Goal: Task Accomplishment & Management: Complete application form

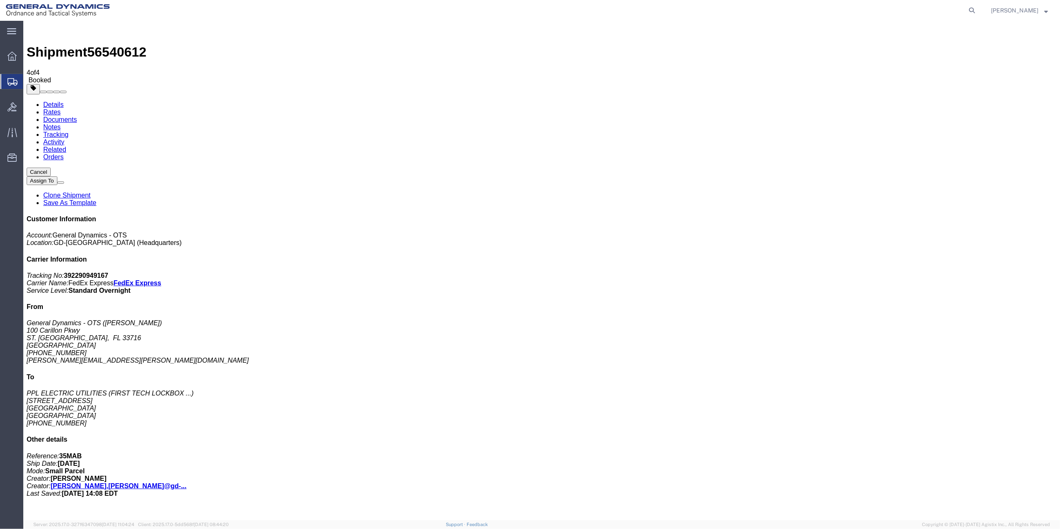
drag, startPoint x: 109, startPoint y: 161, endPoint x: 379, endPoint y: 197, distance: 272.5
click at [0, 0] on span "Create Shipment" at bounding box center [0, 0] width 0 height 0
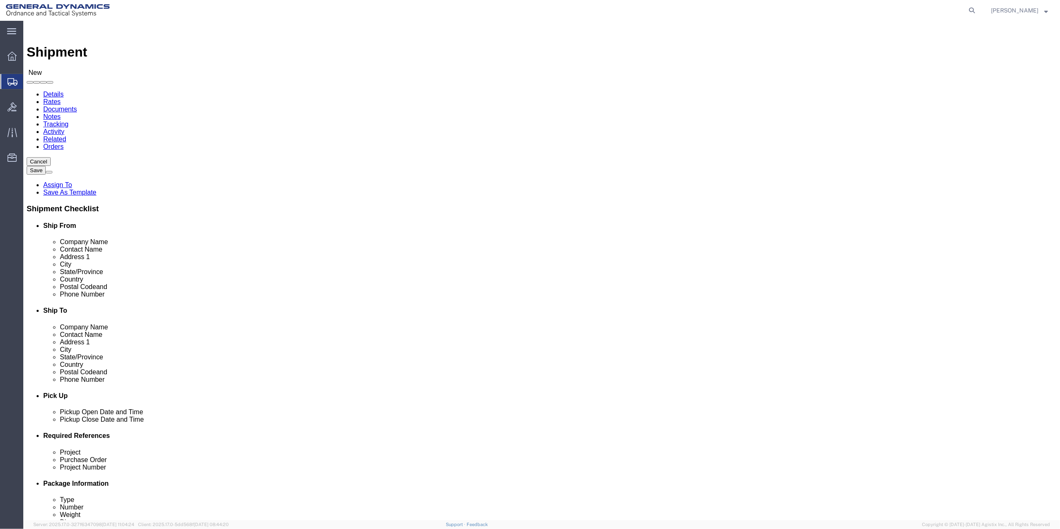
click input "text"
type input "[PERSON_NAME]"
click p "- General Dynamics - OTS - ([PERSON_NAME]) 100 CARILLON, [GEOGRAPHIC_DATA], [GE…"
select select "FL"
type input "[PERSON_NAME]"
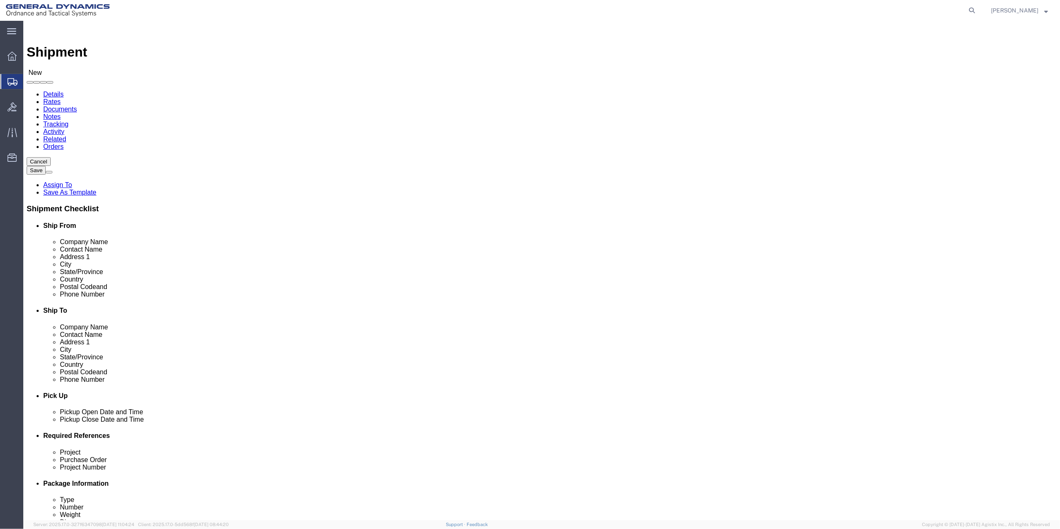
click input "text"
click div "Location Select Select My Profile Location GD-OTS [GEOGRAPHIC_DATA] (Commerce) …"
click input "text"
type input "[GEOGRAPHIC_DATA]"
click p "- GD-OTS - ([PERSON_NAME]) [STREET_ADDRESS]"
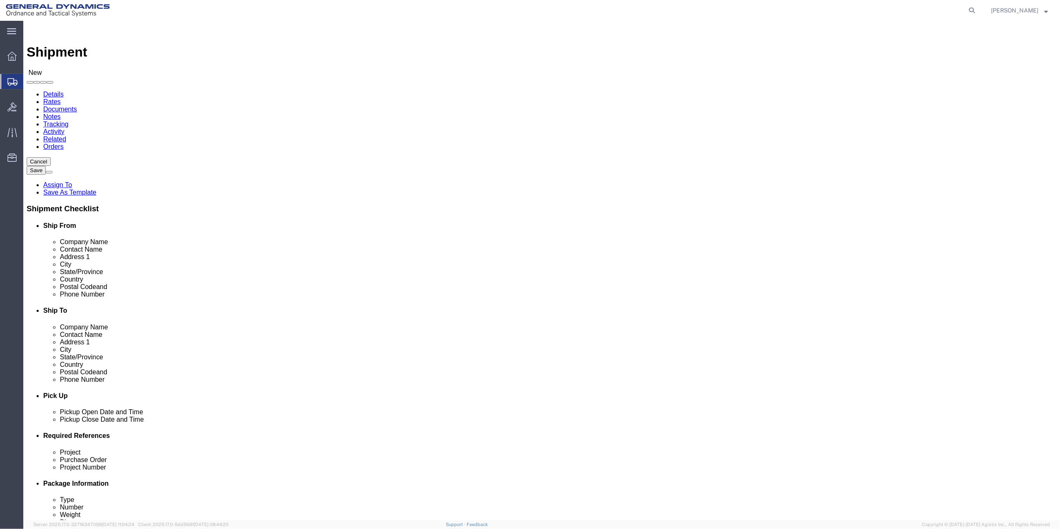
select select "AR"
type input "Hampton"
click input "text"
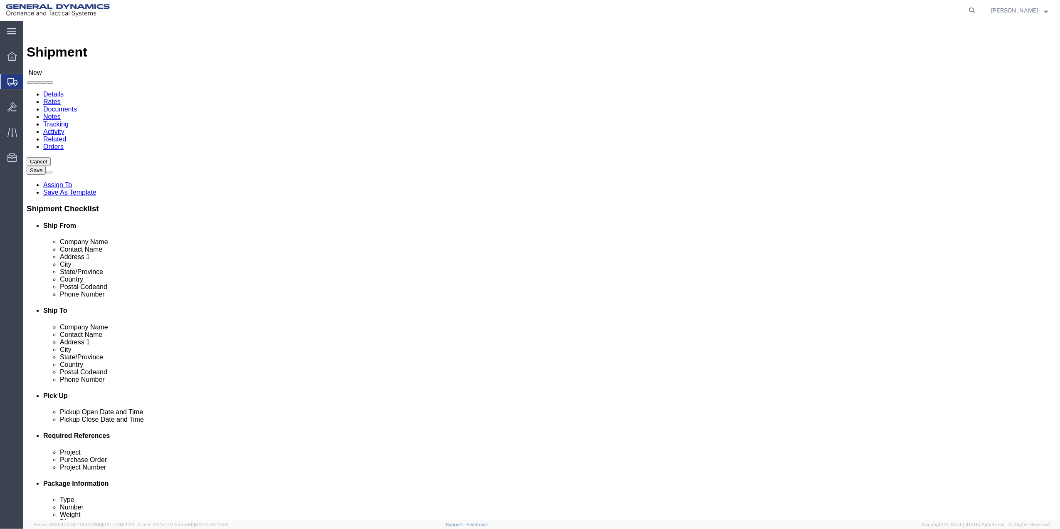
type input "[PERSON_NAME] [PERSON_NAME]"
click div "Location Select Select My Profile Location GD-OTS [GEOGRAPHIC_DATA] (Commerce) …"
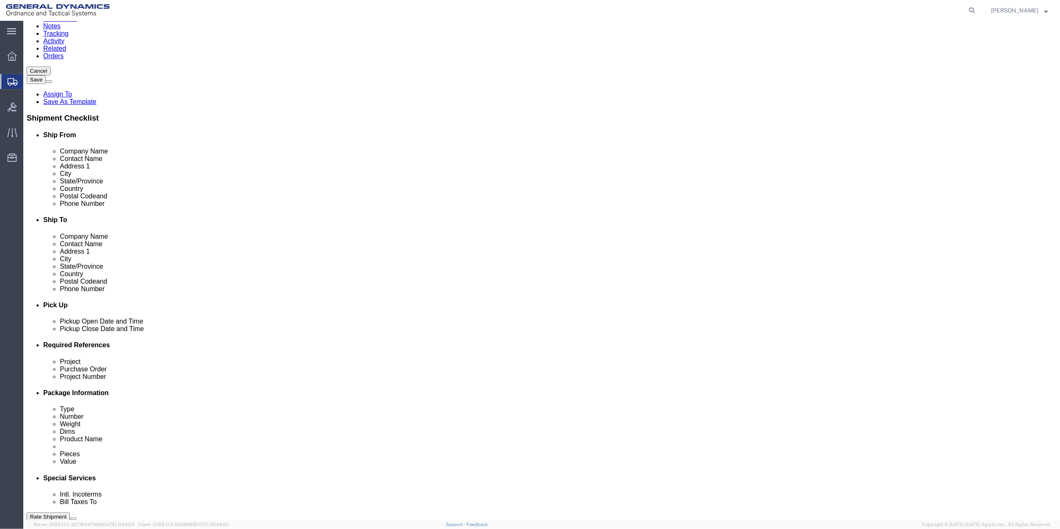
scroll to position [217, 0]
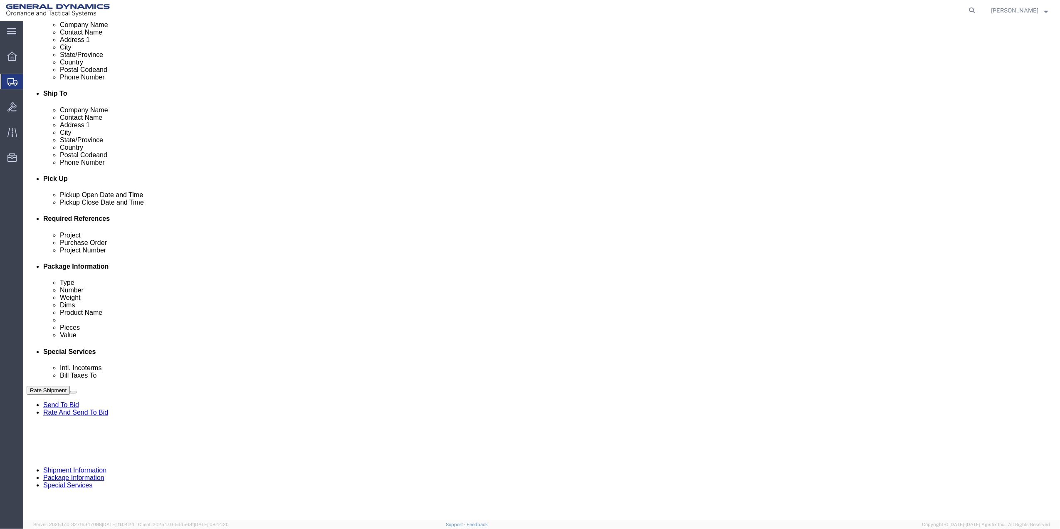
click button "Add reference"
click div "Project Number"
click input "text"
type input "9411"
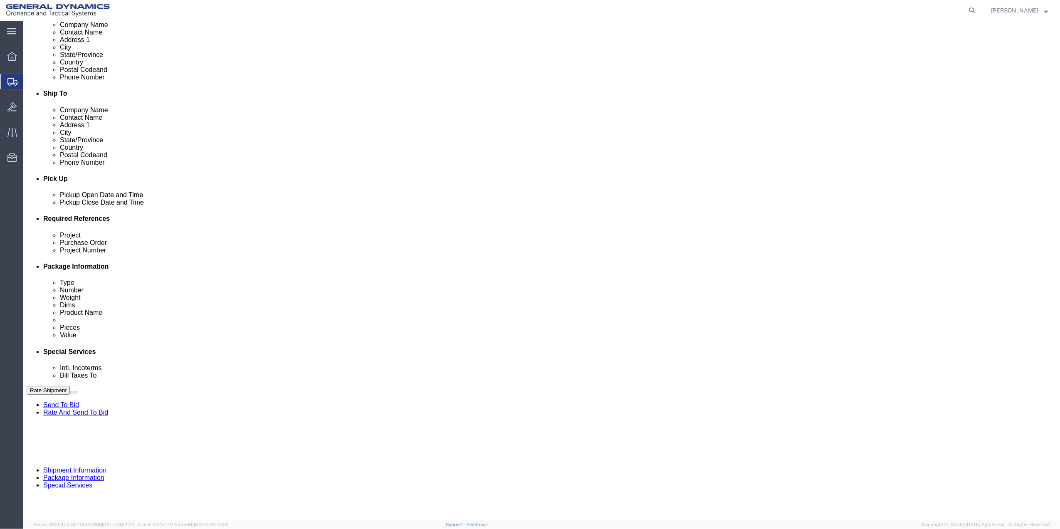
click input "text"
paste input "9411"
type input "9411"
click input "text"
paste input "9411"
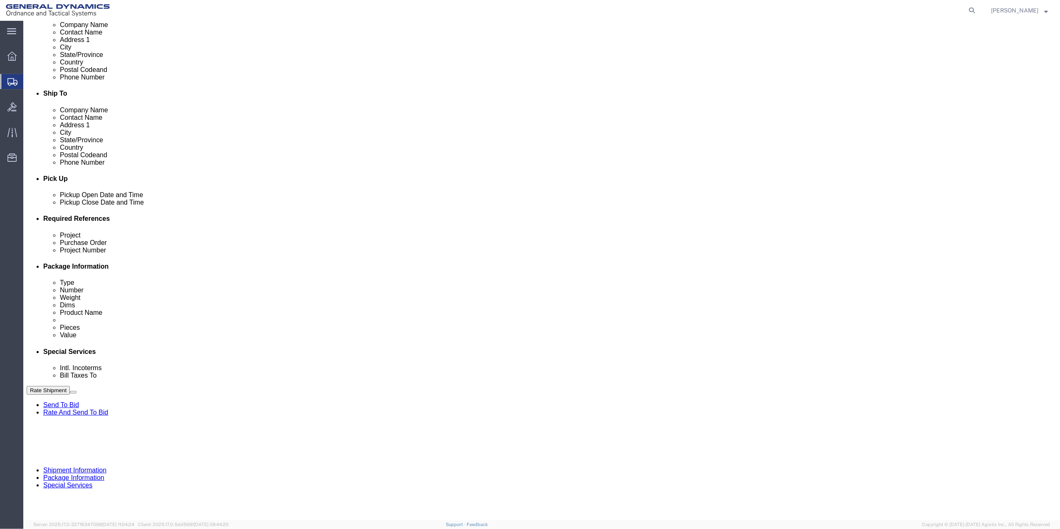
type input "9411"
drag, startPoint x: 197, startPoint y: 314, endPoint x: 136, endPoint y: 312, distance: 60.7
click input "text"
paste input "9411"
type input "9411"
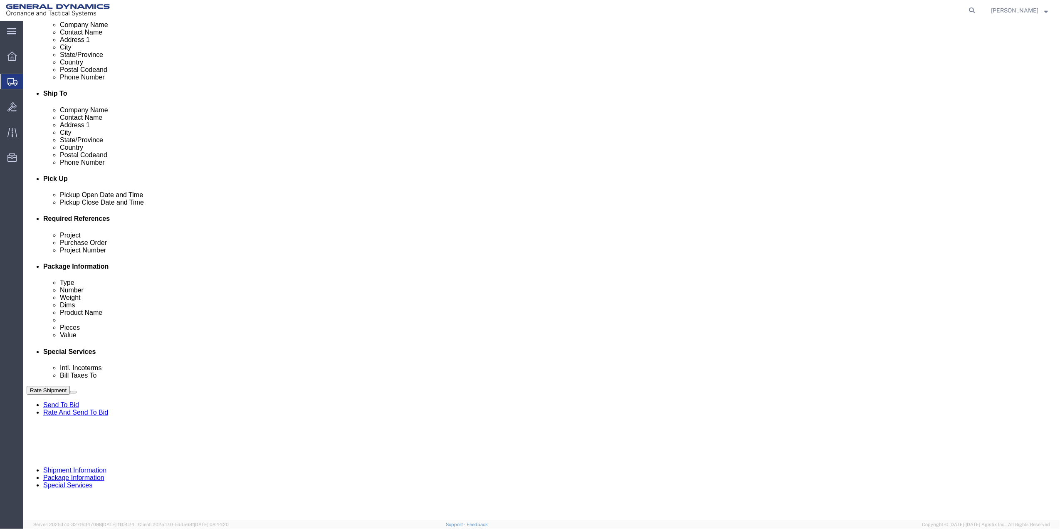
drag, startPoint x: 95, startPoint y: 312, endPoint x: 91, endPoint y: 306, distance: 7.6
click select "Select Account Type Activity ID Airline Appointment Number ASN Batch Request # …"
select select "DEPT"
click select "Select Account Type Activity ID Airline Appointment Number ASN Batch Request # …"
click link "Package Information"
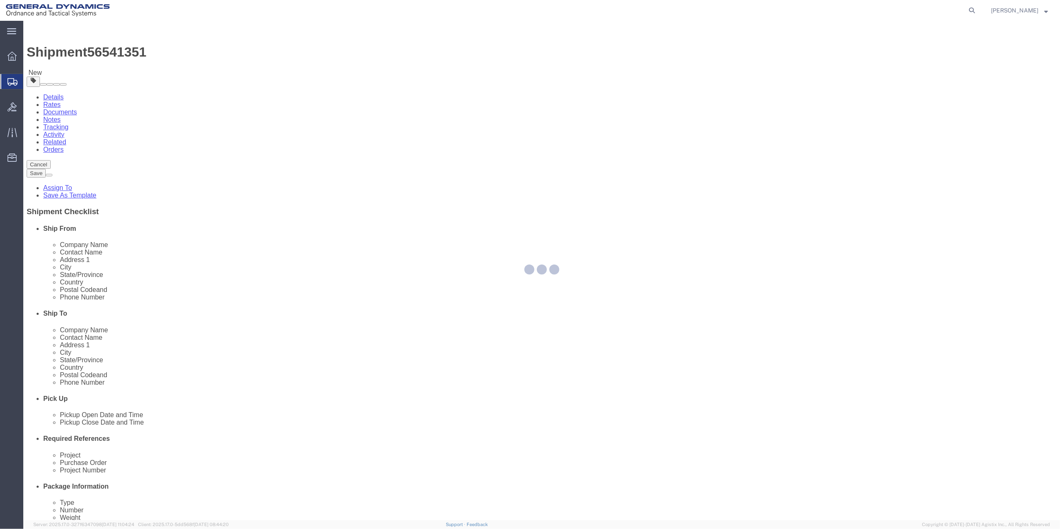
select select "CBOX"
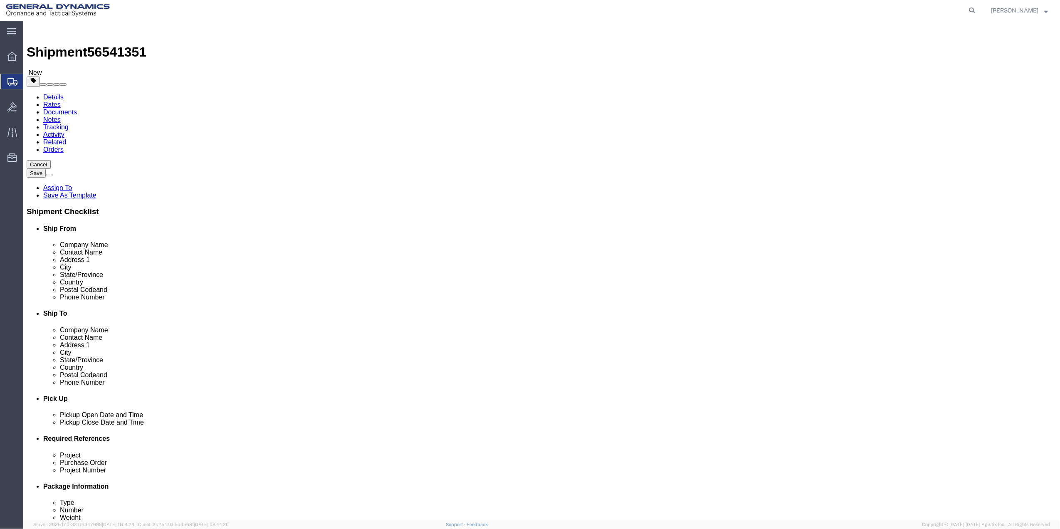
click input "text"
type input "6"
type input "9"
type input "4"
type input "2.5"
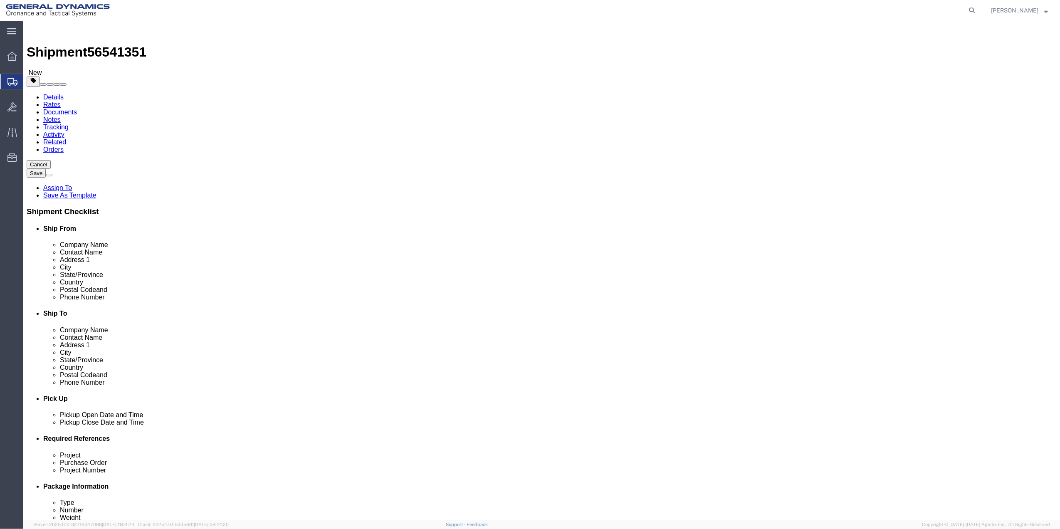
click link "Add Content"
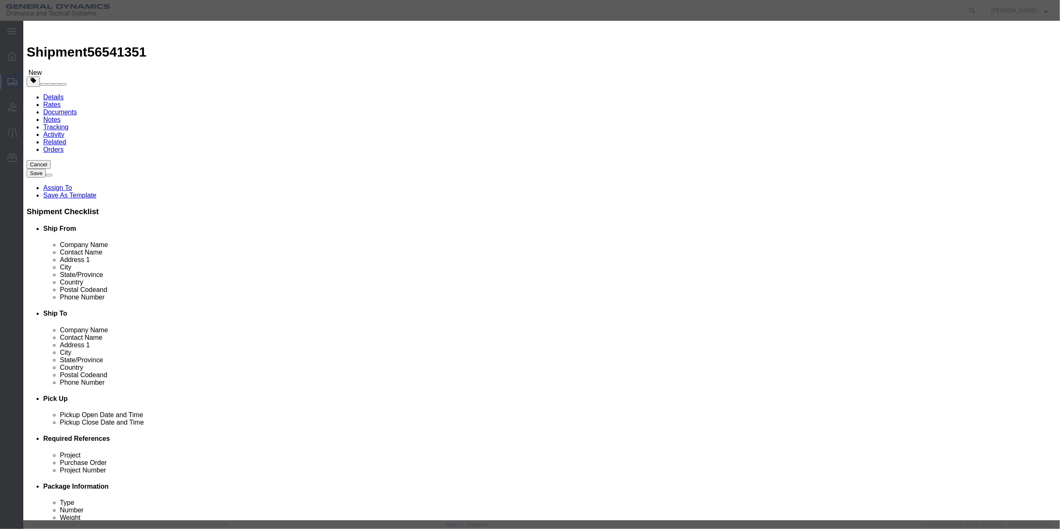
click div "Commodity library"
click input "text"
type input "PAPER"
type input "100"
select select "US"
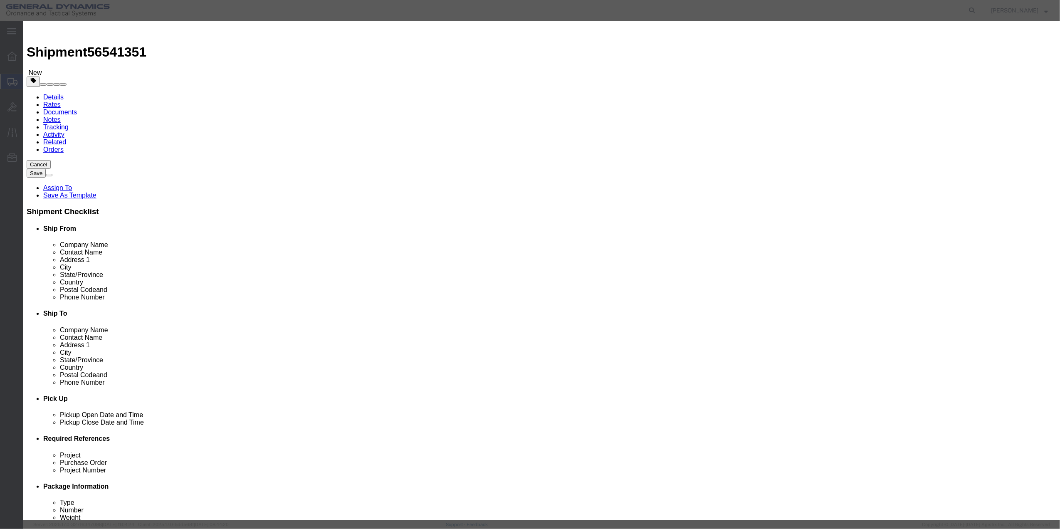
click input "0"
type input "01"
click select "Select 50 55 60 65 70 85 92.5 100 125 175 250 300 400"
select select "70"
click select "Select 50 55 60 65 70 85 92.5 100 125 175 250 300 400"
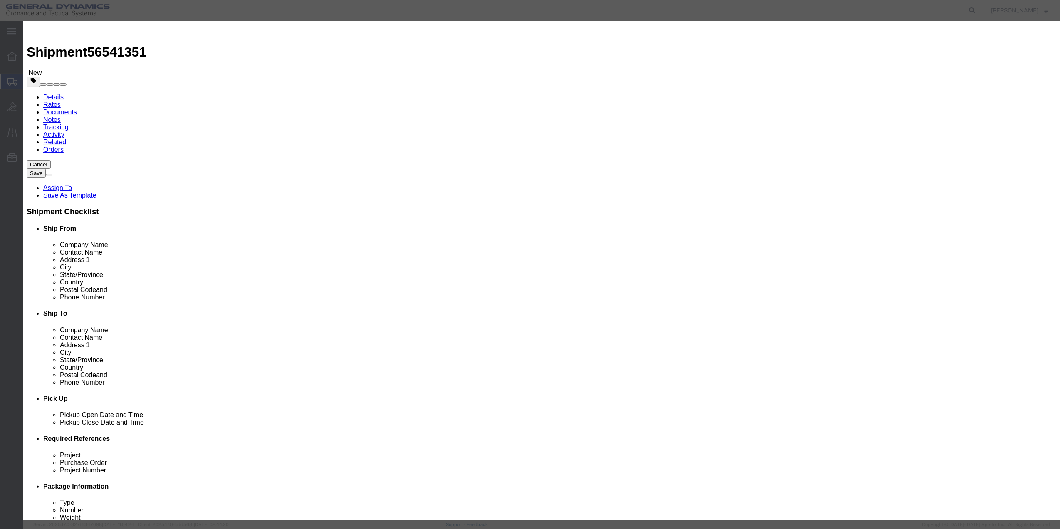
click input "PAPER"
type input "MISC"
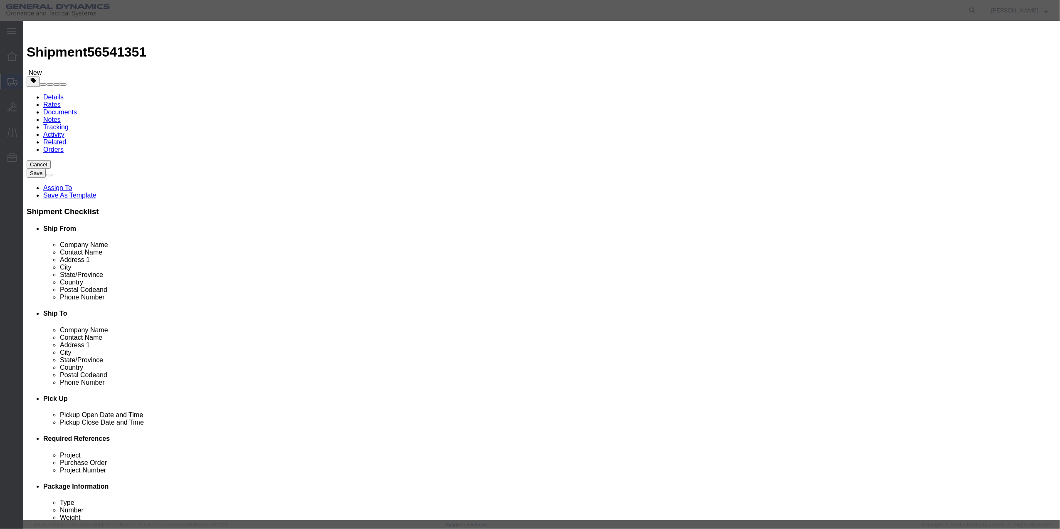
click button "Save & Close"
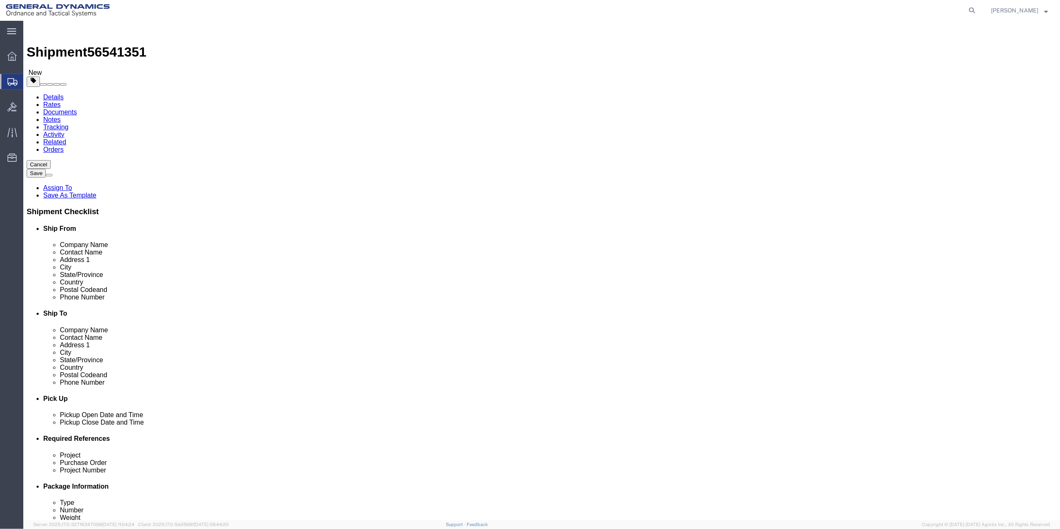
click link "Special Services"
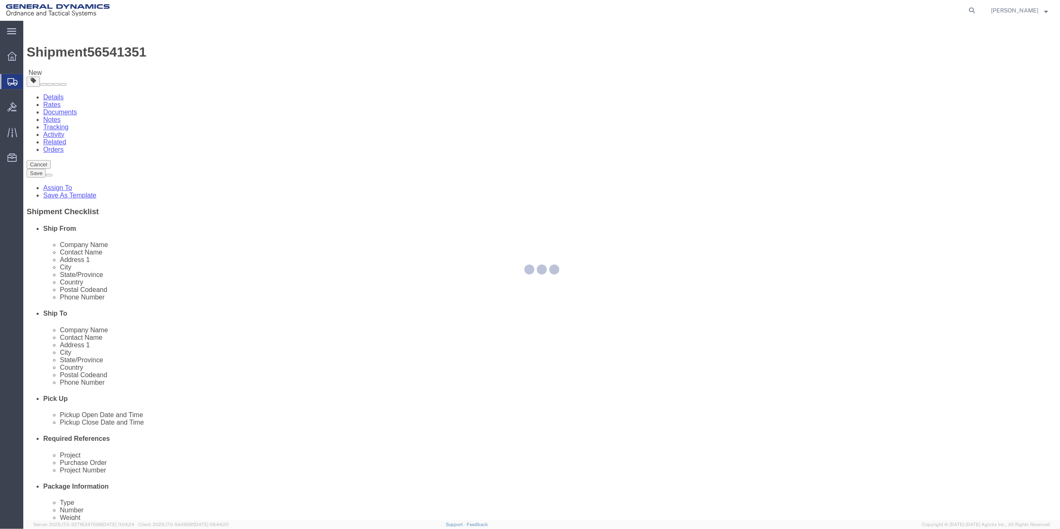
select select
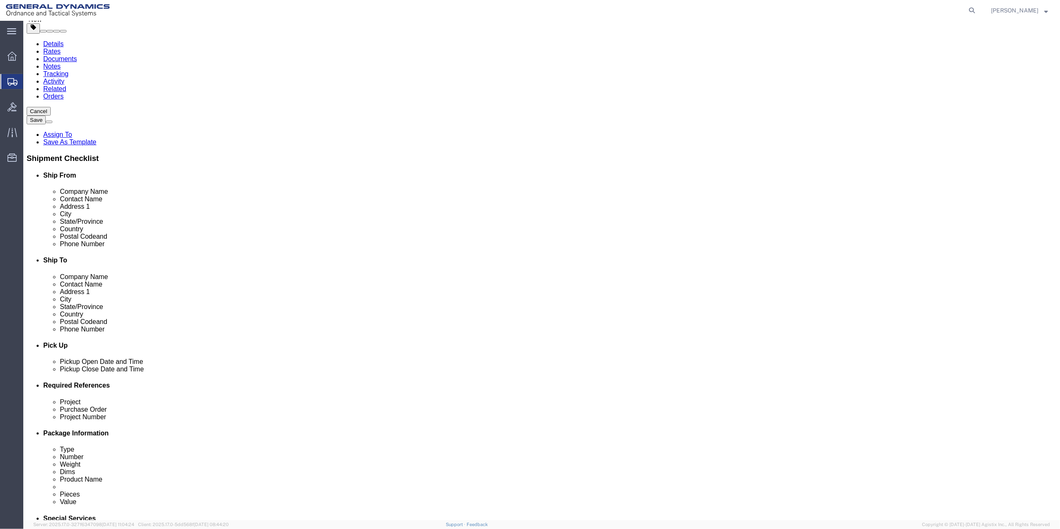
scroll to position [166, 0]
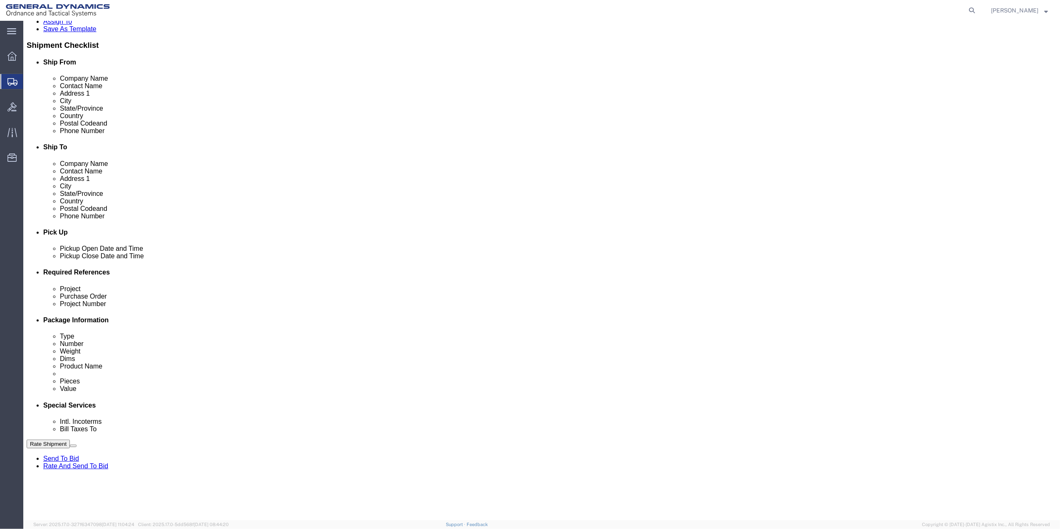
drag, startPoint x: 193, startPoint y: 304, endPoint x: 193, endPoint y: 308, distance: 4.2
click div "Cost Center Select Buyer Cost Center Department Operations Number Order Number …"
click select "Select Buyer Cost Center Department Operations Number Order Number Sales Person"
select select "DEPARTMENT"
click select "Select Buyer Cost Center Department Operations Number Order Number Sales Person"
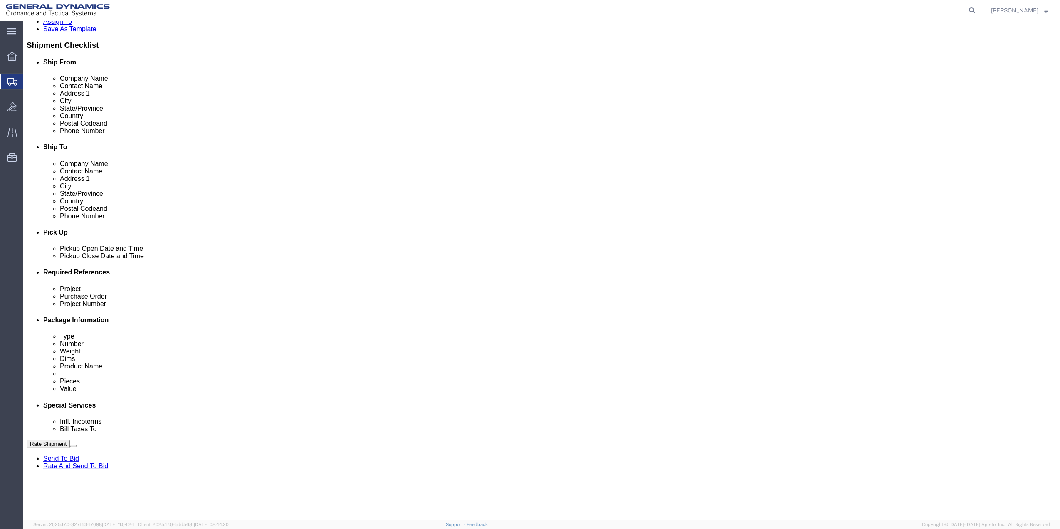
click select "Select [GEOGRAPHIC_DATA] [GEOGRAPHIC_DATA] [GEOGRAPHIC_DATA] [GEOGRAPHIC_DATA] …"
select select "1763983"
click select "Select [GEOGRAPHIC_DATA] [GEOGRAPHIC_DATA] [GEOGRAPHIC_DATA] [GEOGRAPHIC_DATA] …"
click select "Select 10AFM 10GAG 10GAH 10GFL 10GFO 10GIE 10GIS 30MABS St [PERSON_NAME] Program"
select select "214681"
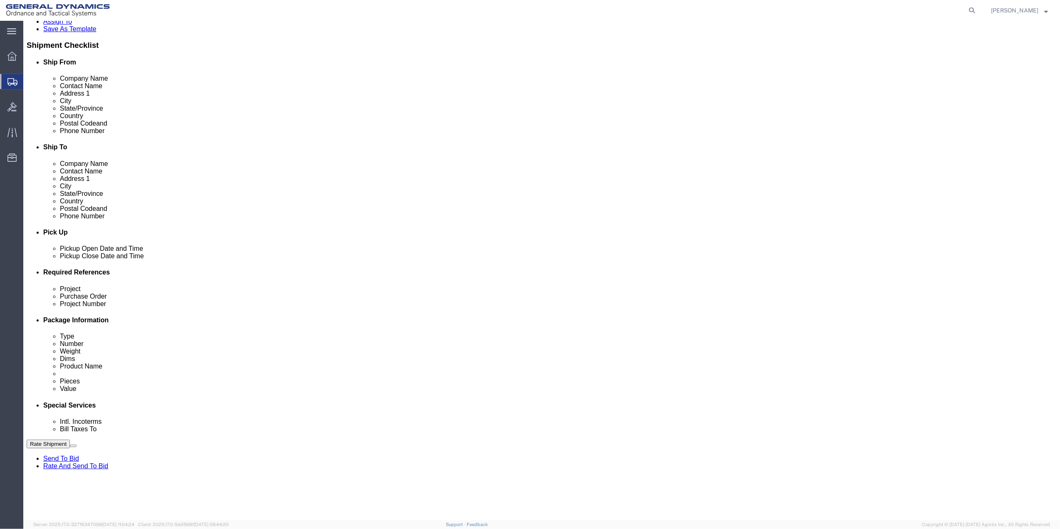
click select "Select 10AFM 10GAG 10GAH 10GFL 10GFO 10GIE 10GIS 30MABS St [PERSON_NAME] Program"
click input "General Dynamics OTS % Data2Logistics"
click p "- GEDOTS %DATA 2 LOGISTICS - (GEDOTS %DATA 2 LOGISTICS) [GEOGRAPHIC_DATA][PERSO…"
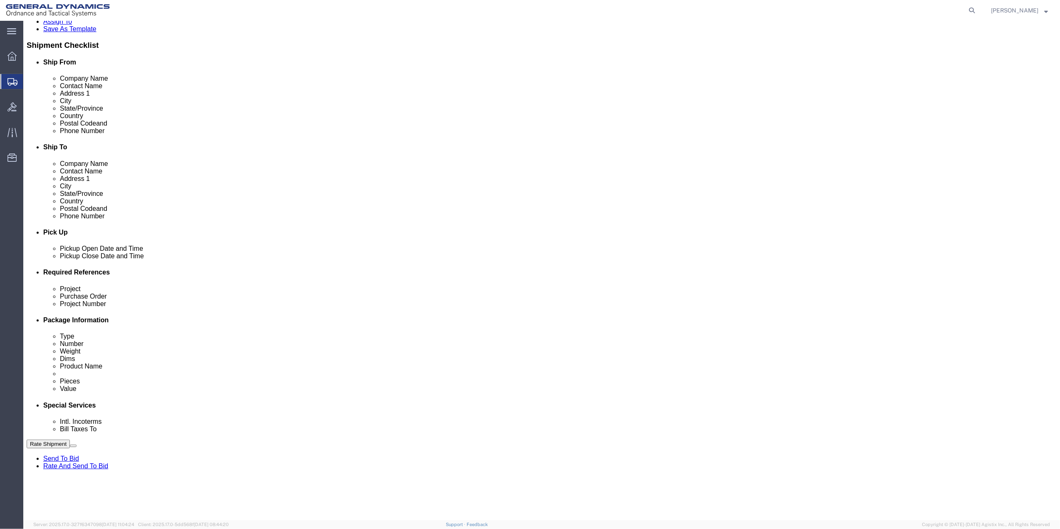
type input "GEDOTS %DATA 2 LOGISTICS"
type input "PO BOX 61050"
type input "GEDOTS %DATA 2 LOGISTICS"
type input "FORT [PERSON_NAME]"
type input "33906"
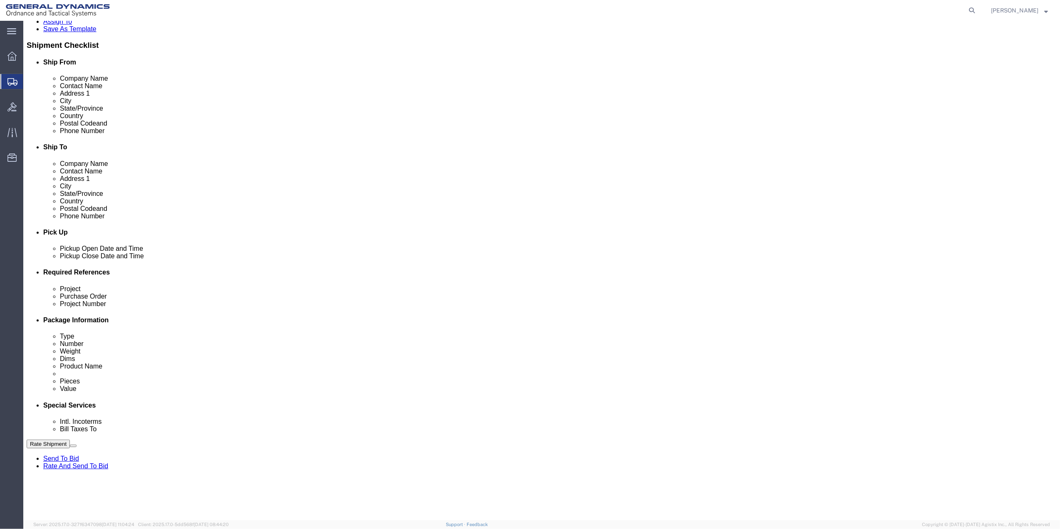
select select "FL"
type input "GEDOTS %DATA 2 LOGISTICS"
click div "Return Label Required"
click input "Return Label Required"
checkbox input "true"
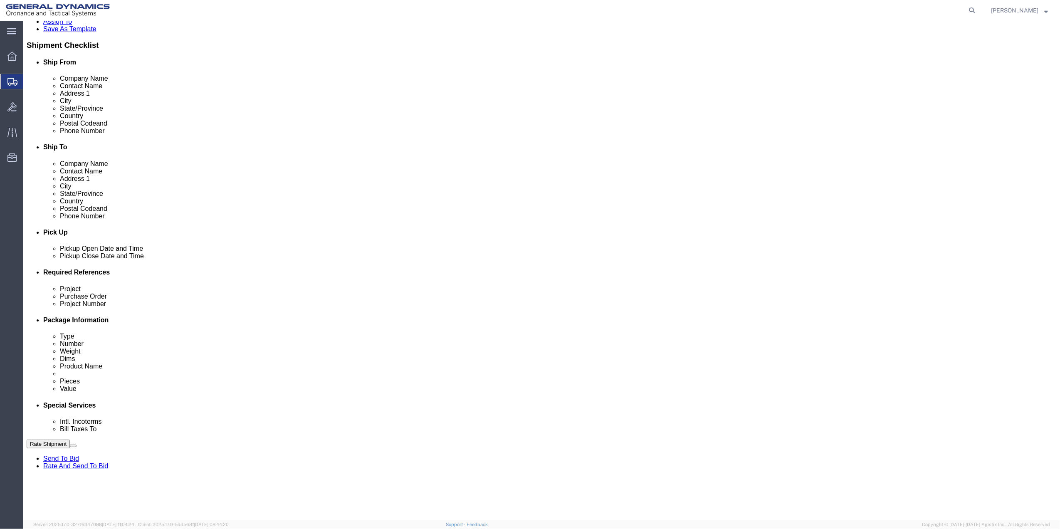
drag, startPoint x: 405, startPoint y: 234, endPoint x: 436, endPoint y: 230, distance: 31.9
select select "5"
select select "7"
click button "Rate Shipment"
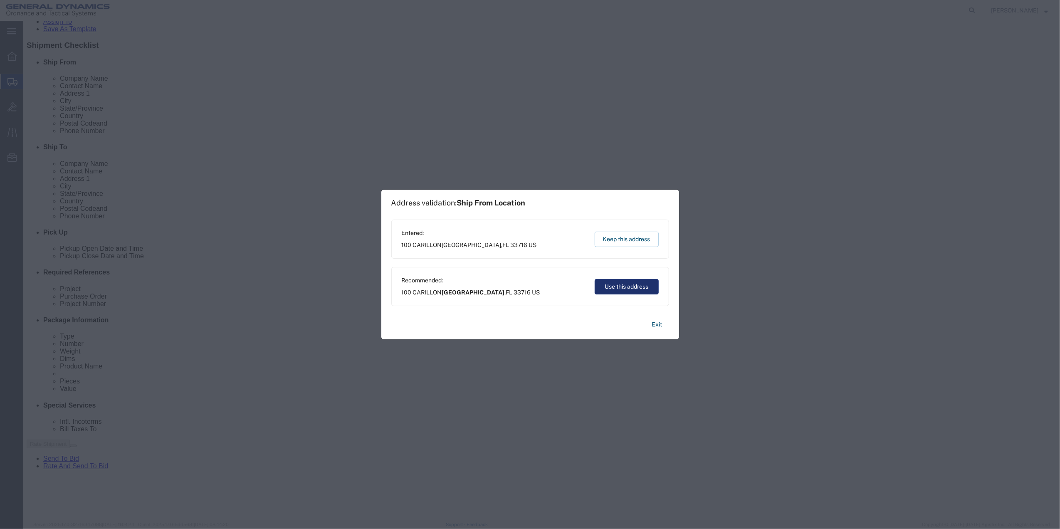
click at [634, 285] on button "Use this address" at bounding box center [626, 286] width 64 height 15
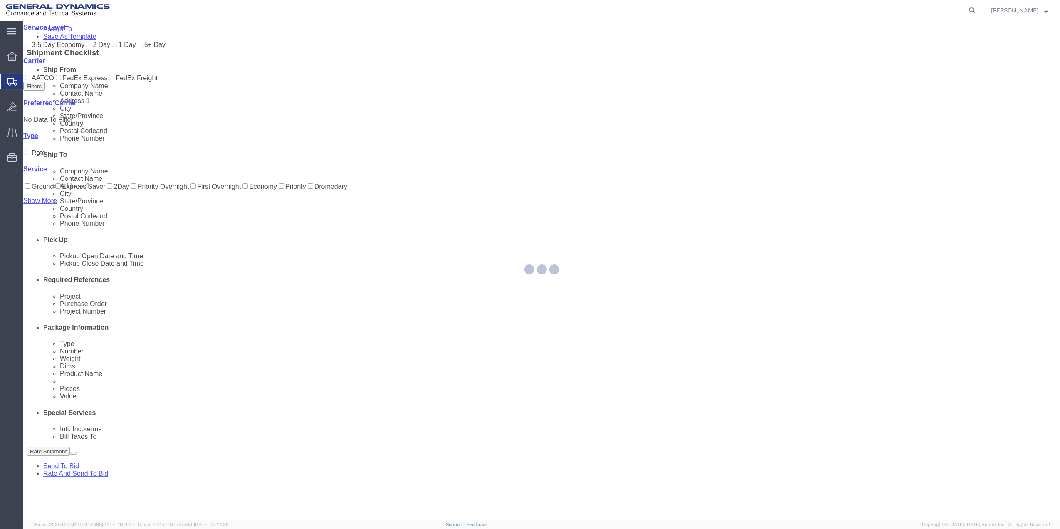
scroll to position [0, 0]
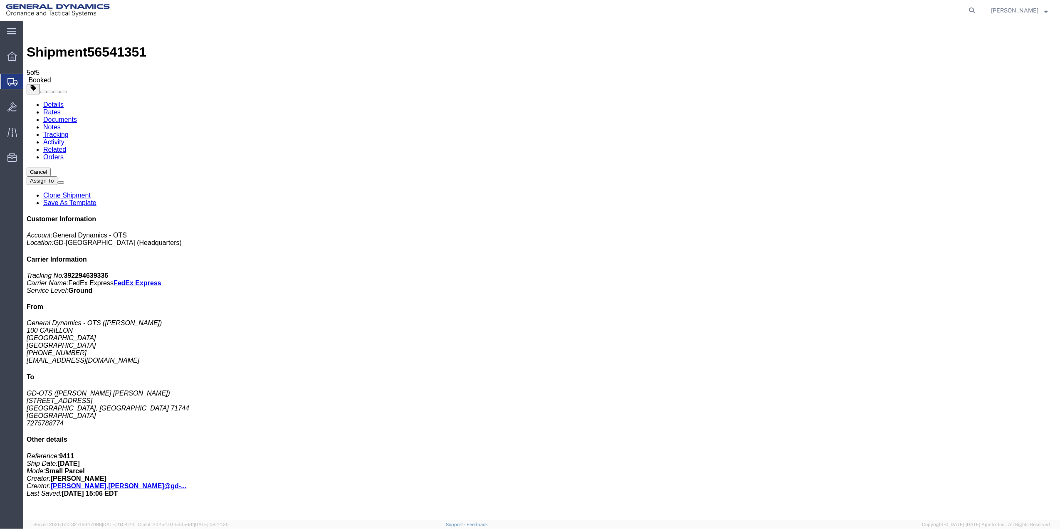
checkbox input "true"
checkbox input "false"
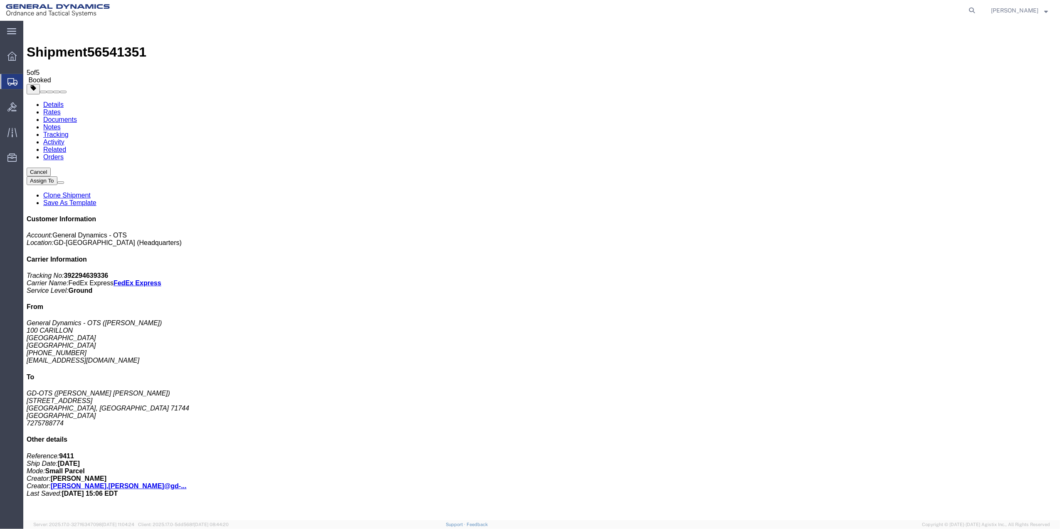
click at [0, 0] on span "Create Shipment" at bounding box center [0, 0] width 0 height 0
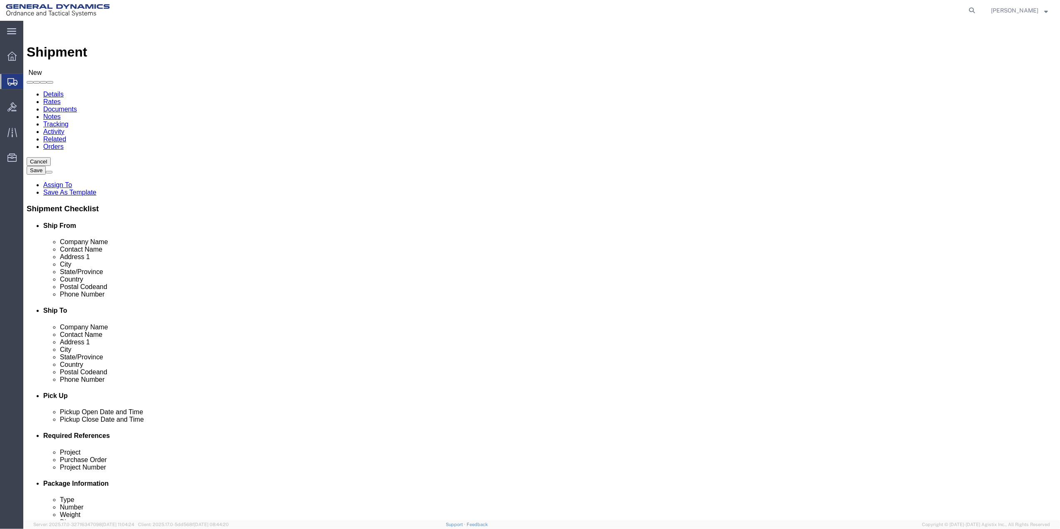
click input "text"
type input "[PERSON_NAME]"
click p "- General Dynamics - OTS - ([PERSON_NAME]) 100 CARILLON, [GEOGRAPHIC_DATA], [GE…"
select select "FL"
type input "[PERSON_NAME]"
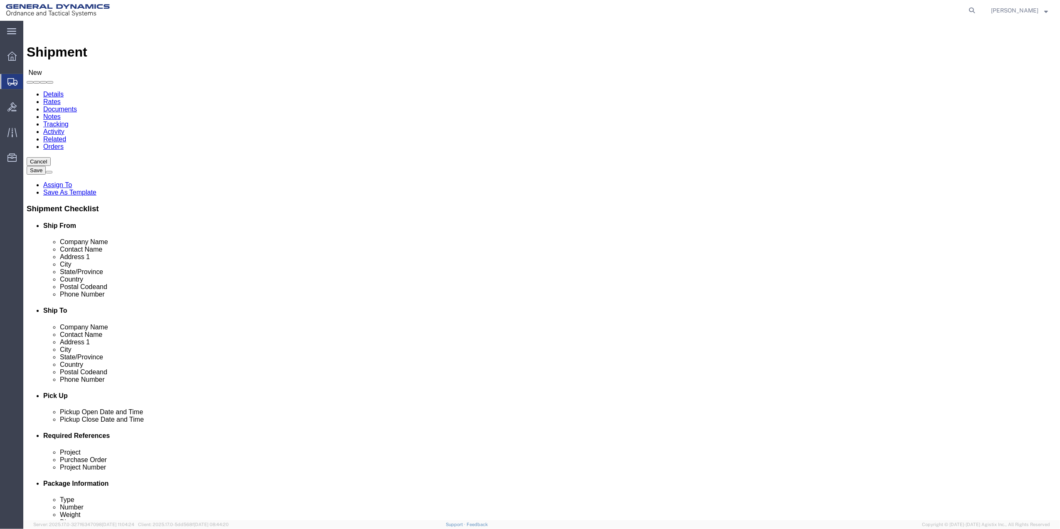
click div "Location Select Select My Profile Location GD-OTS [GEOGRAPHIC_DATA] (Commerce) …"
click input "text"
type input "[PERSON_NAME]"
click input "text"
type input "CUMMAQUID"
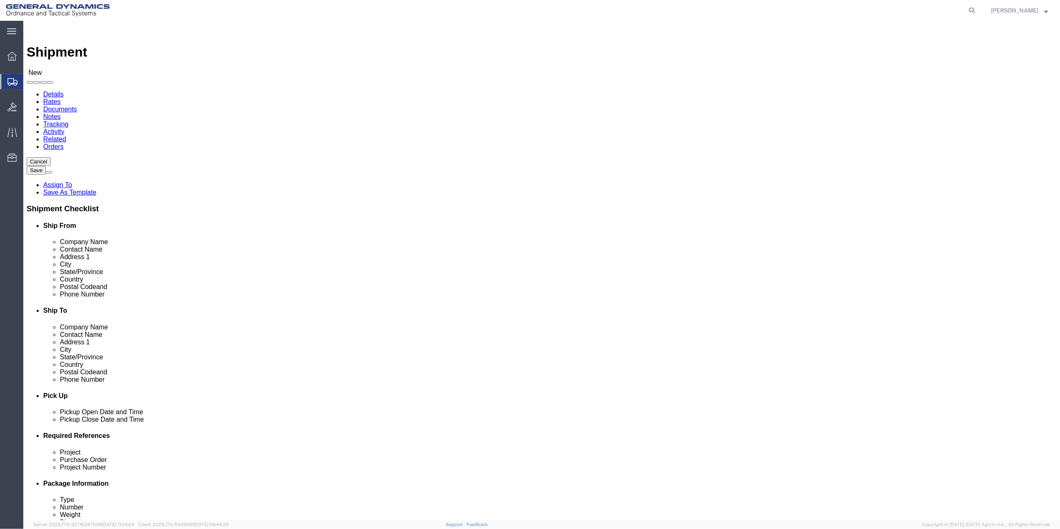
type input "MAS"
click input "Postal Code"
type input "02637"
click input "text"
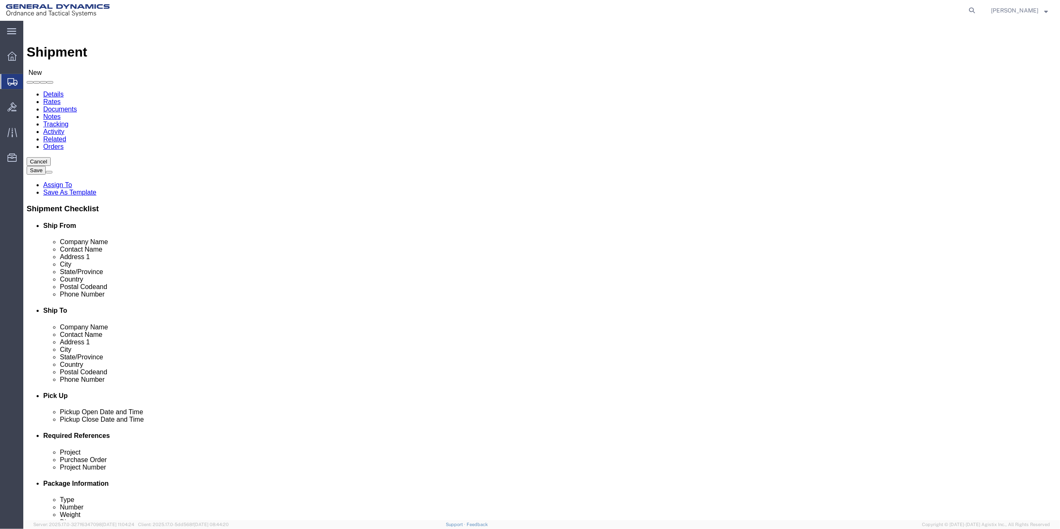
click input "text"
type input "[PHONE_NUMBER]"
drag, startPoint x: 609, startPoint y: 279, endPoint x: 611, endPoint y: 260, distance: 19.2
click input "text"
paste input "[PHONE_NUMBER]"
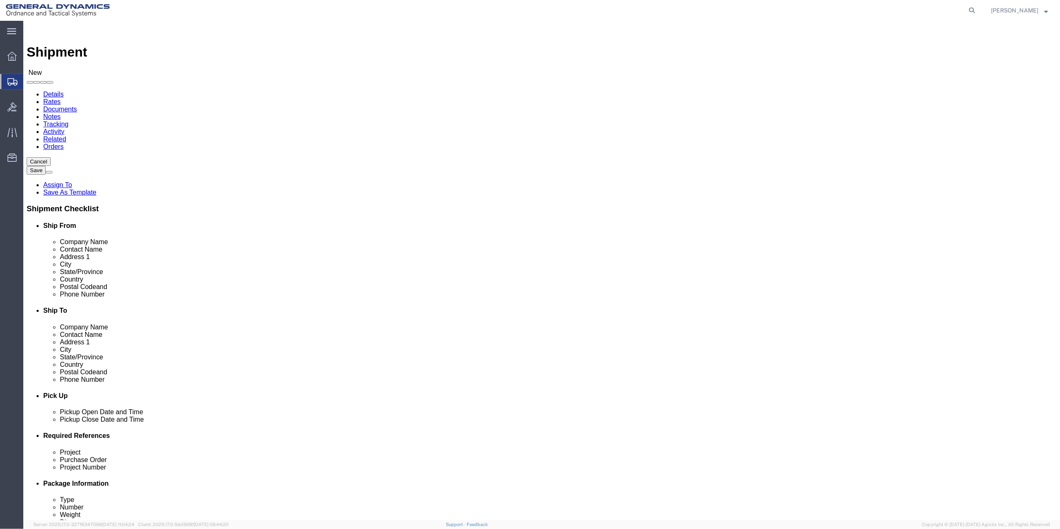
type input "[PHONE_NUMBER]"
click input "text"
type input "[STREET_ADDRESS][PERSON_NAME]"
click input "[PERSON_NAME]"
type input "[PERSON_NAME]"
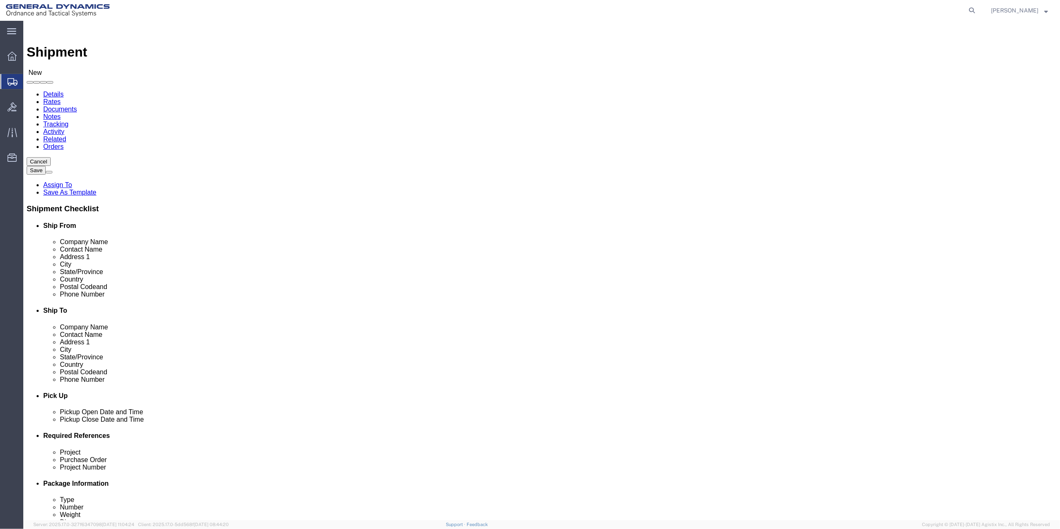
click input "text"
paste input "[PERSON_NAME]"
type input "[PERSON_NAME]"
click span
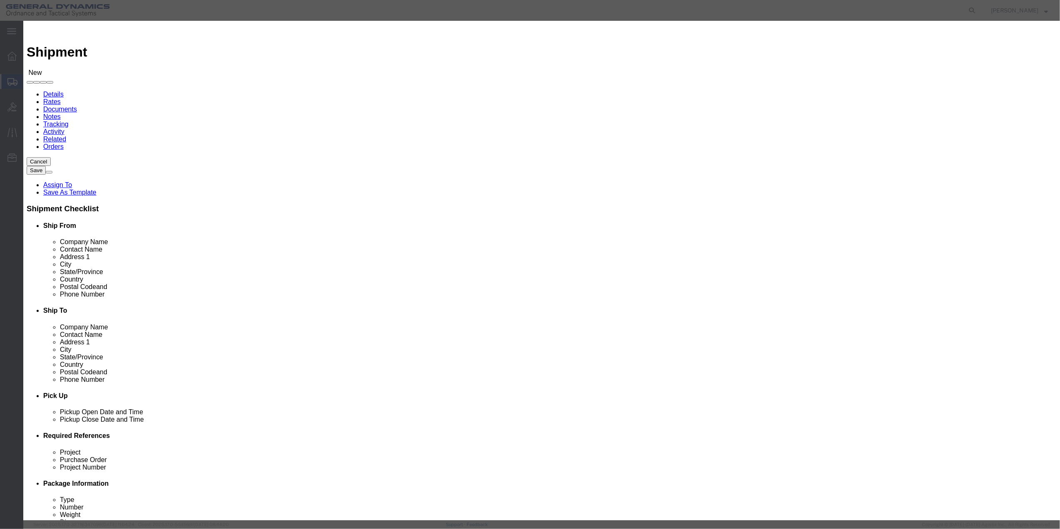
drag, startPoint x: 299, startPoint y: 57, endPoint x: 521, endPoint y: 81, distance: 222.8
click input "checkbox"
checkbox input "true"
click button "Save"
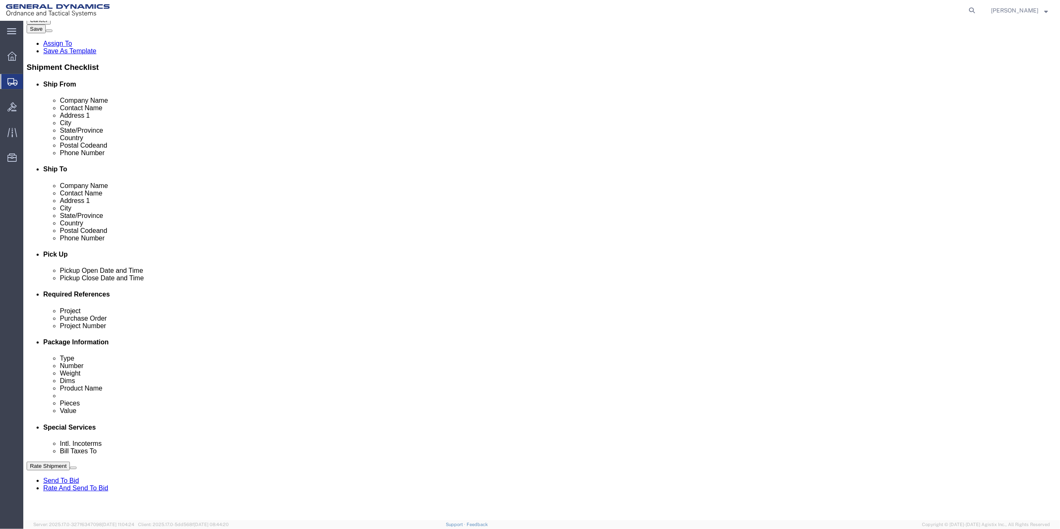
scroll to position [166, 0]
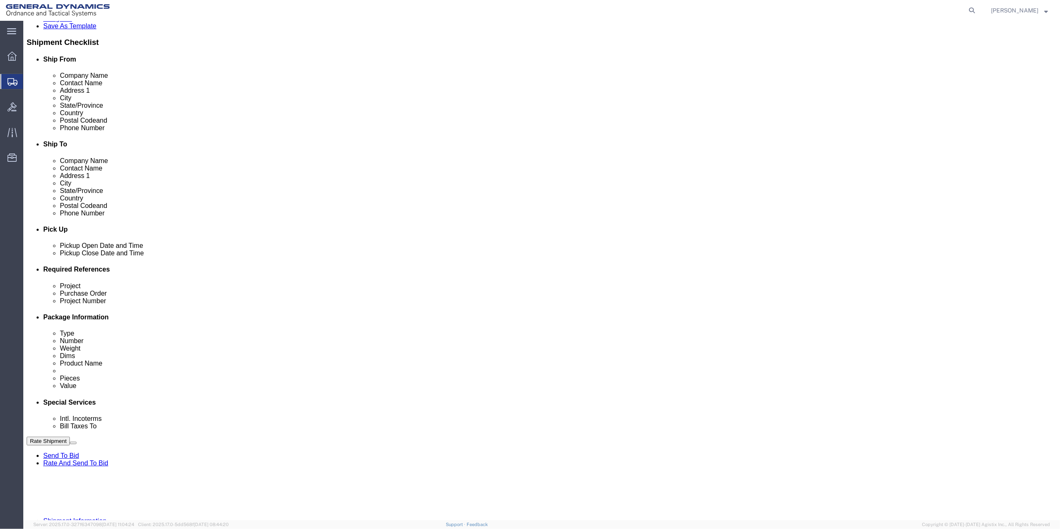
drag, startPoint x: 827, startPoint y: 315, endPoint x: 828, endPoint y: 323, distance: 7.2
click button "Add reference"
click input "text"
type input "9411"
click div "Purchase Order"
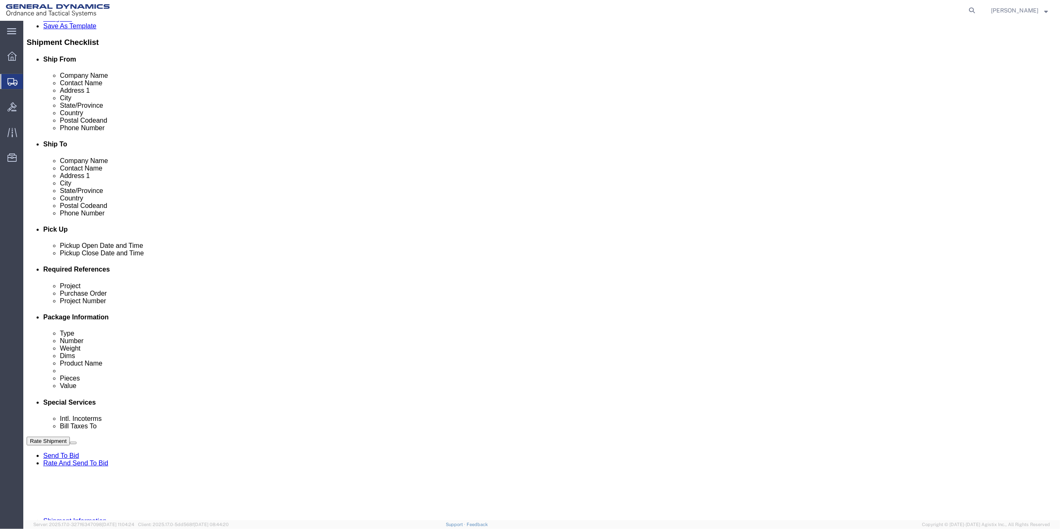
drag, startPoint x: 462, startPoint y: 350, endPoint x: 238, endPoint y: 353, distance: 224.5
click input "text"
paste input "9411"
type input "9411"
click div "Project"
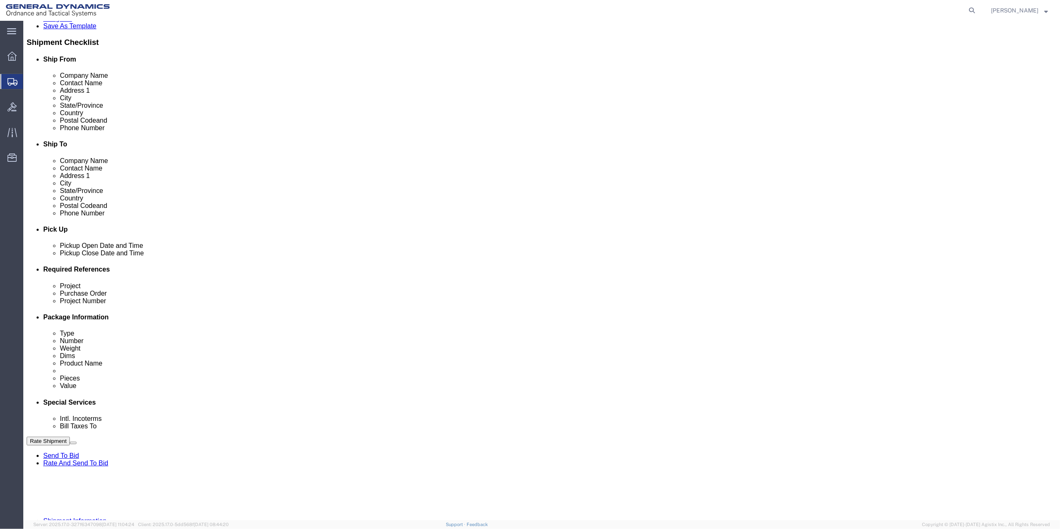
click input "text"
paste input "9411"
type input "9411"
drag, startPoint x: 161, startPoint y: 360, endPoint x: 132, endPoint y: 360, distance: 29.5
click input "text"
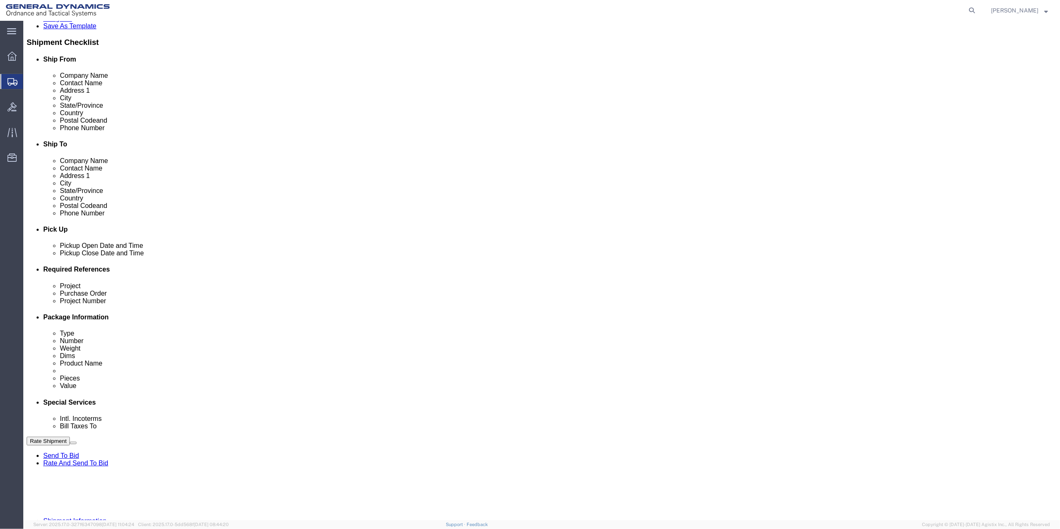
paste input "9411"
type input "9411"
click select "Select Account Type Activity ID Airline Appointment Number ASN Batch Request # …"
select select "DEPT"
click select "Select Account Type Activity ID Airline Appointment Number ASN Batch Request # …"
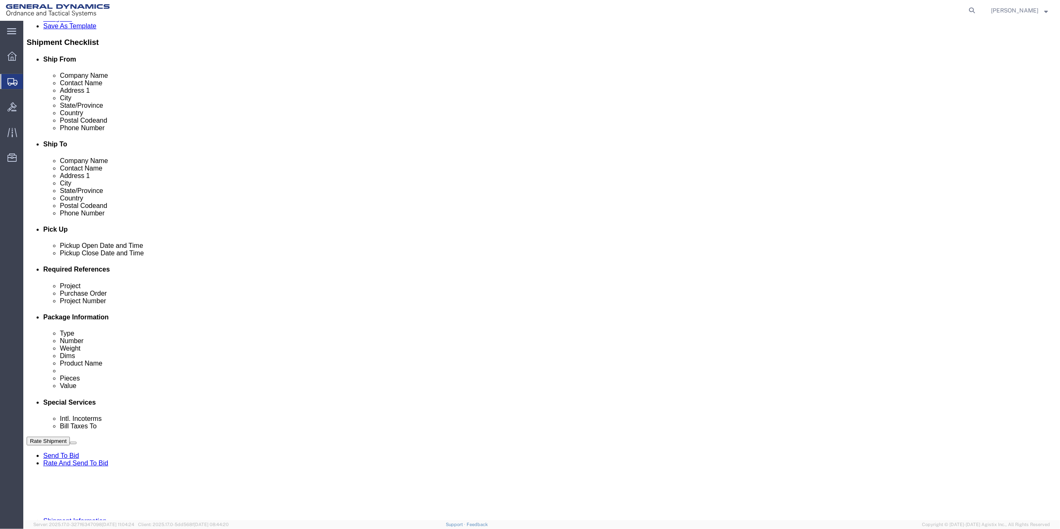
click icon
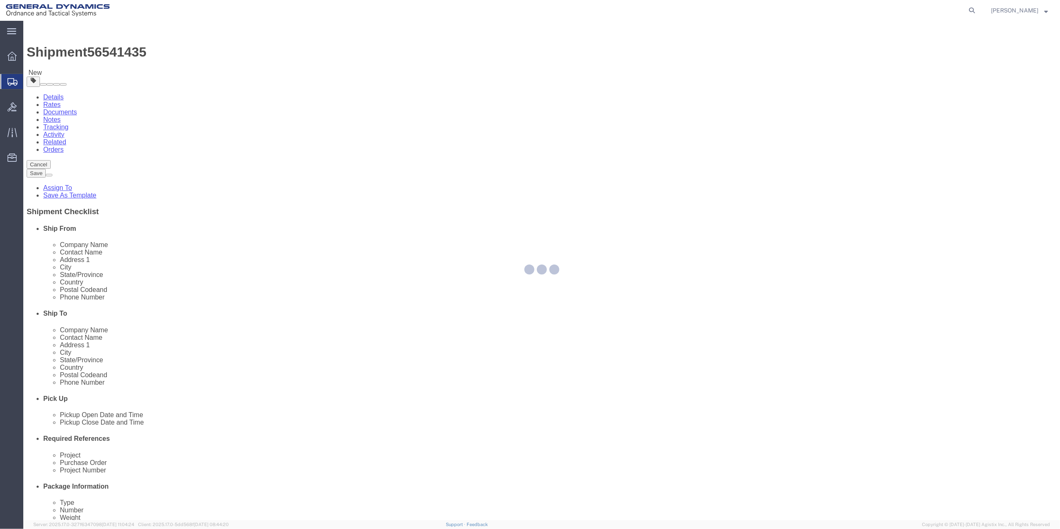
select select "CBOX"
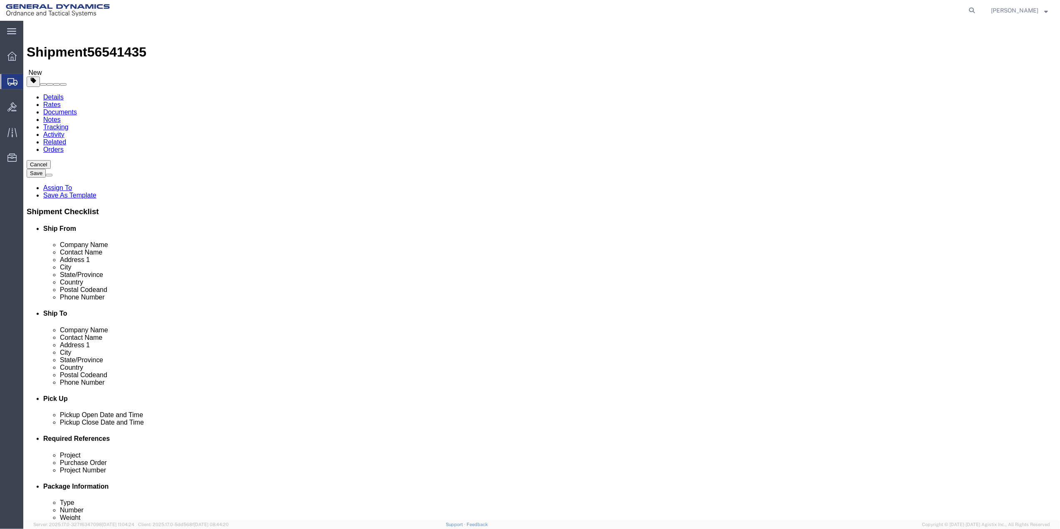
click input "text"
type input "10"
type input "7"
type input "5"
type input "2.5"
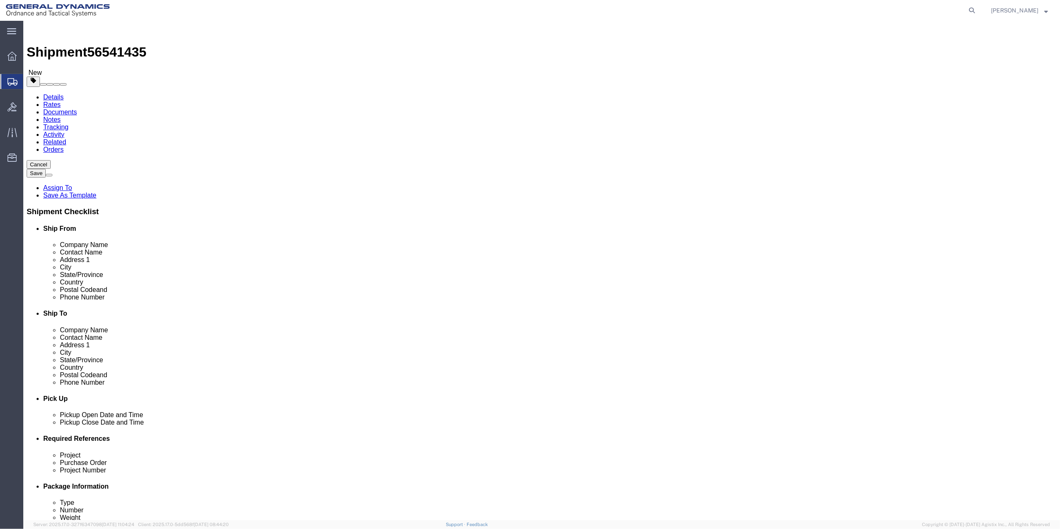
click div "Package Type Select Bale(s) Basket(s) Bolt(s) Bottle(s) Buckets Bulk Bundle(s) …"
click link "Add Content"
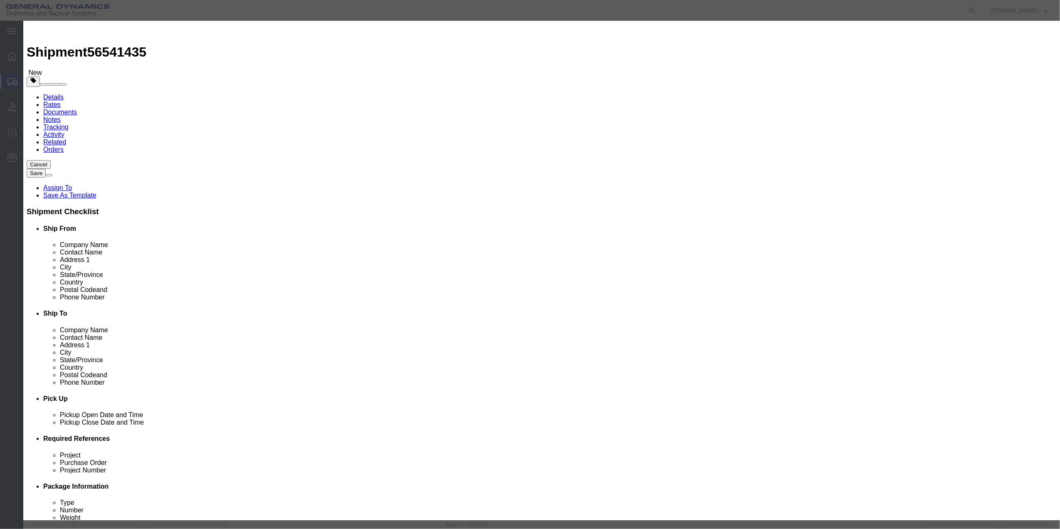
click input "text"
type input "MISC"
type input "100"
select select "US"
click input "0"
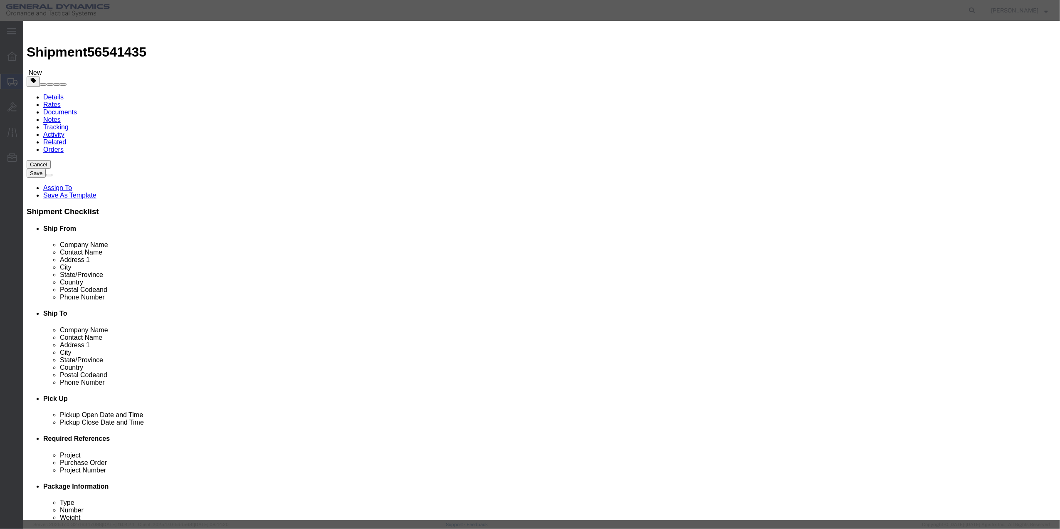
type input "01"
click select "Select 50 55 60 65 70 85 92.5 100 125 175 250 300 400"
select select "70"
click select "Select 50 55 60 65 70 85 92.5 100 125 175 250 300 400"
click button "Save & Close"
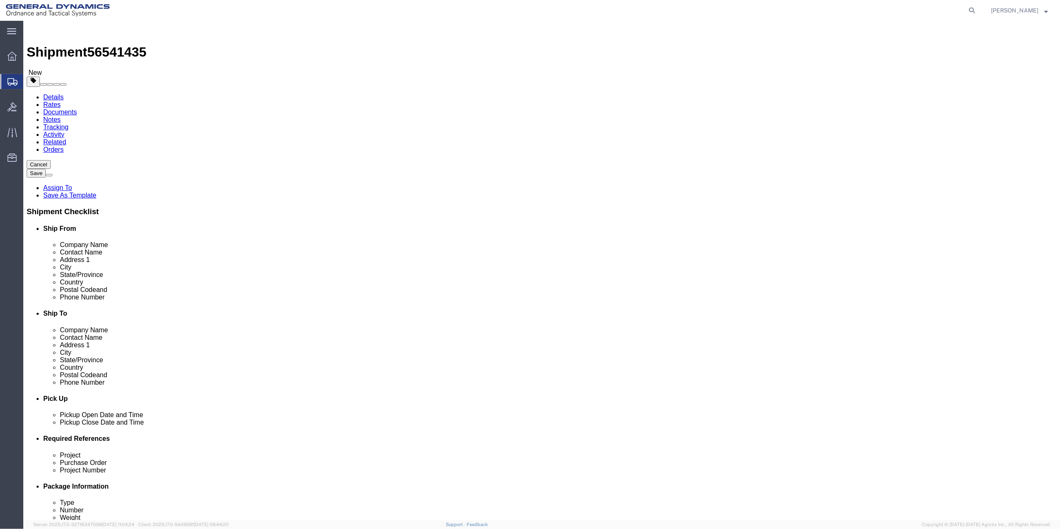
click icon
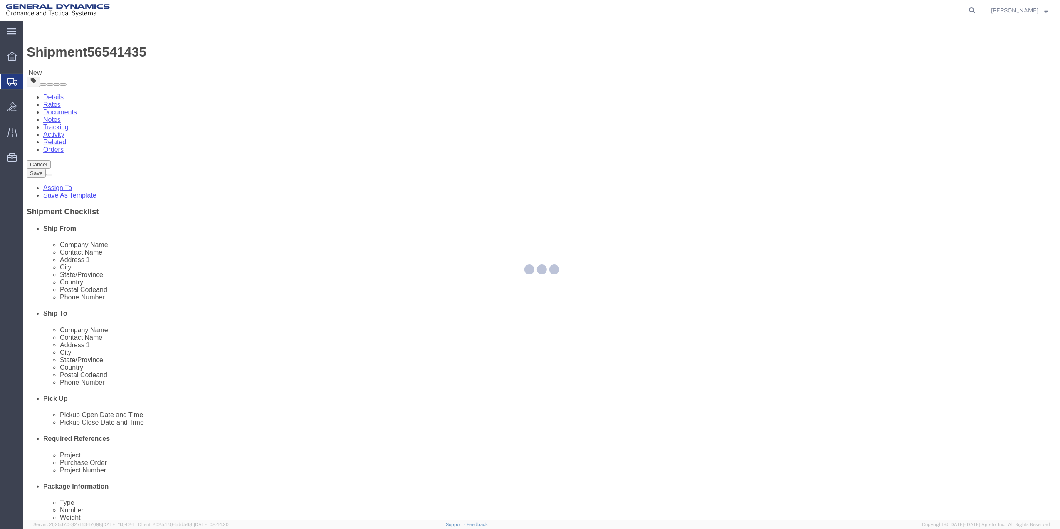
select select
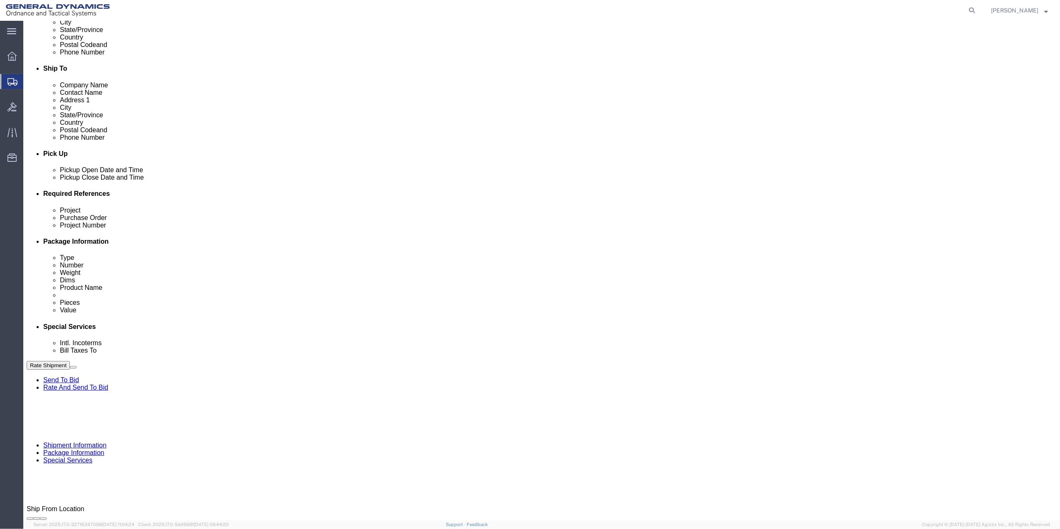
scroll to position [277, 0]
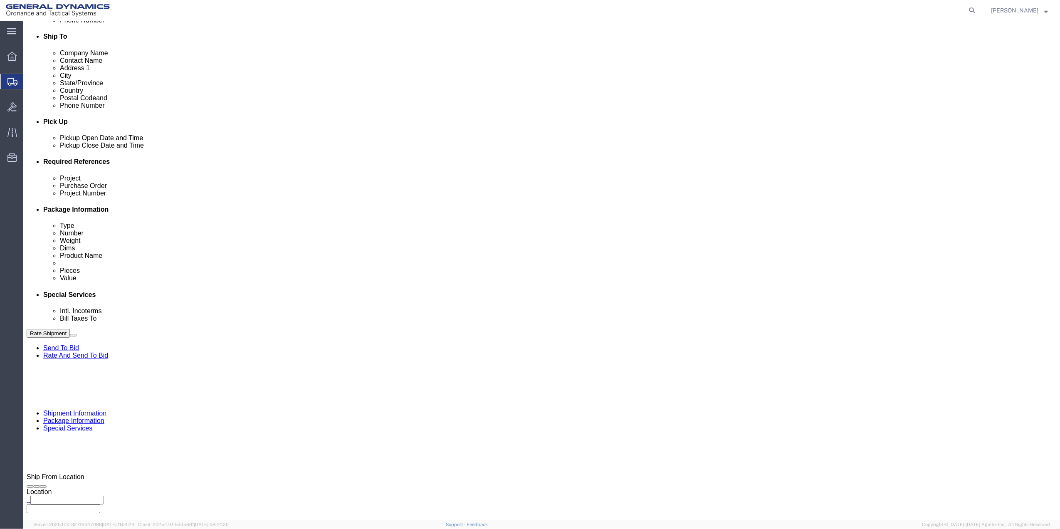
click select "Select Buyer Cost Center Department Operations Number Order Number Sales Person"
select select "DEPARTMENT"
click select "Select Buyer Cost Center Department Operations Number Order Number Sales Person"
drag, startPoint x: 364, startPoint y: 205, endPoint x: 370, endPoint y: 212, distance: 8.9
click select "Select [GEOGRAPHIC_DATA] [GEOGRAPHIC_DATA] [GEOGRAPHIC_DATA] [GEOGRAPHIC_DATA] …"
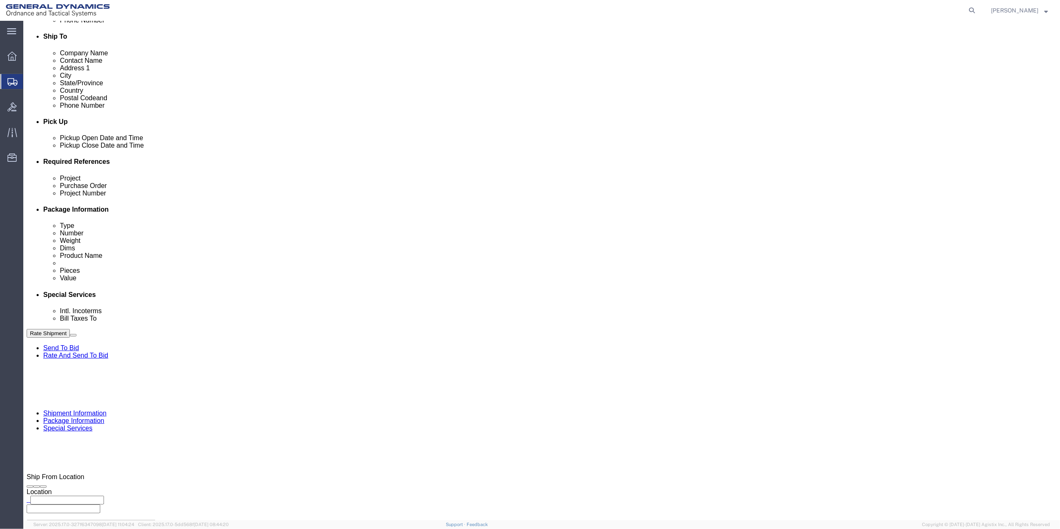
select select "1763983"
click select "Select [GEOGRAPHIC_DATA] [GEOGRAPHIC_DATA] [GEOGRAPHIC_DATA] [GEOGRAPHIC_DATA] …"
drag, startPoint x: 704, startPoint y: 204, endPoint x: 706, endPoint y: 209, distance: 5.3
click select "Select 10AFM 10GAG 10GAH 10GFL 10GFO 10GIE 10GIS 30MABS St [PERSON_NAME] Program"
select select "214681"
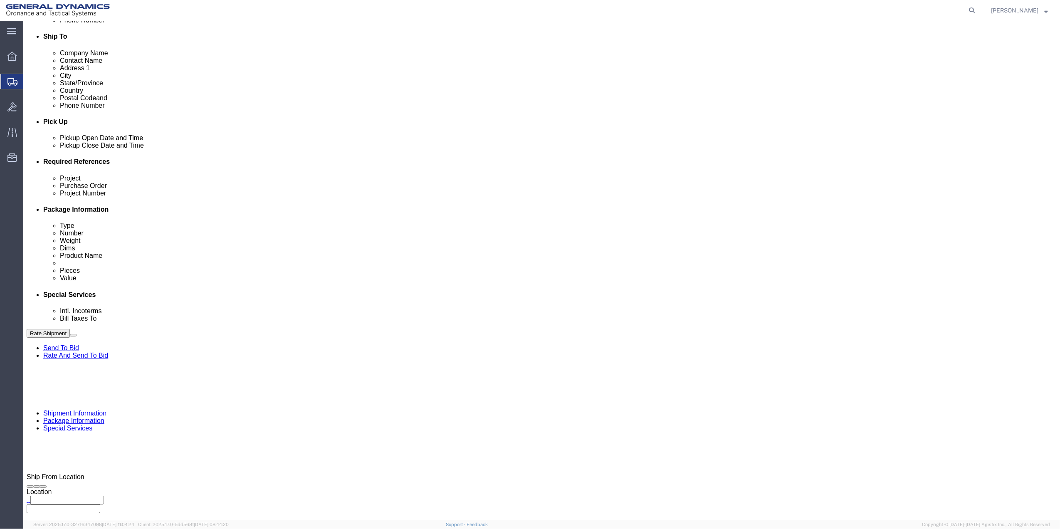
click select "Select 10AFM 10GAG 10GAH 10GFL 10GFO 10GIE 10GIS 30MABS St [PERSON_NAME] Program"
click input "General Dynamics OTS % Data2Logistics"
click p "- GEDOTS %DATA 2 LOGISTICS - (GEDOTS %DATA 2 LOGISTICS) [GEOGRAPHIC_DATA][PERSO…"
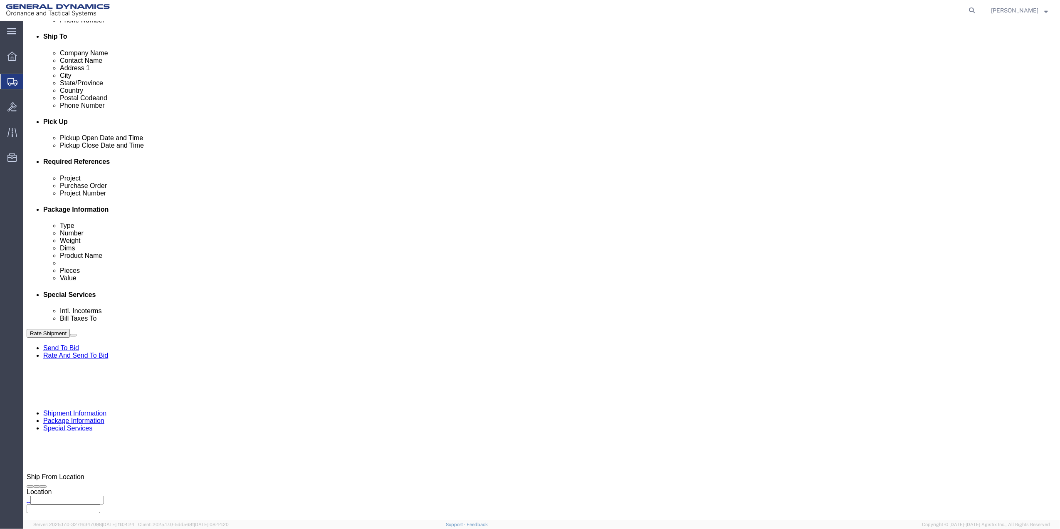
type input "GEDOTS %DATA 2 LOGISTICS"
type input "PO BOX 61050"
type input "GEDOTS %DATA 2 LOGISTICS"
type input "FORT [PERSON_NAME]"
type input "33906"
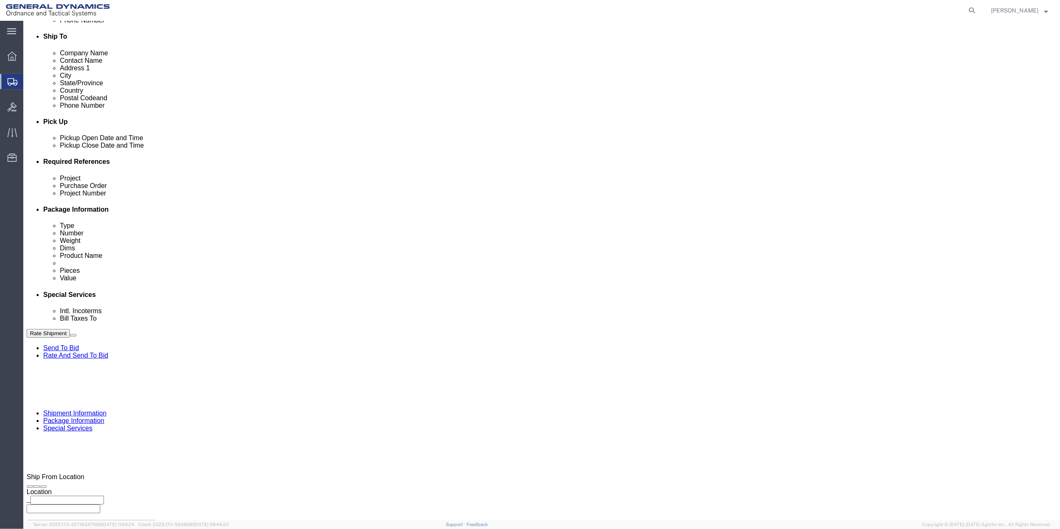
select select "FL"
type input "GEDOTS %DATA 2 LOGISTICS"
click button "Rate Shipment"
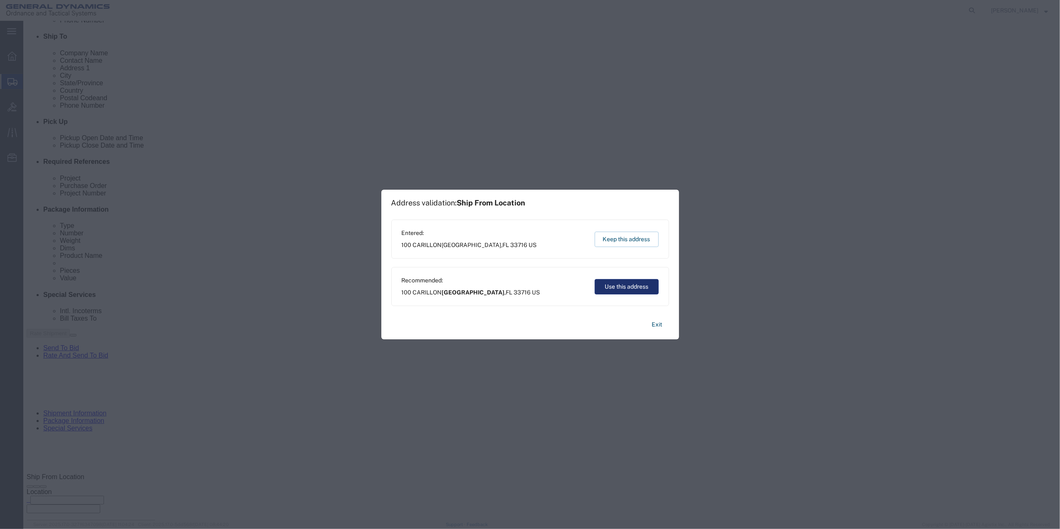
click at [614, 287] on button "Use this address" at bounding box center [626, 286] width 64 height 15
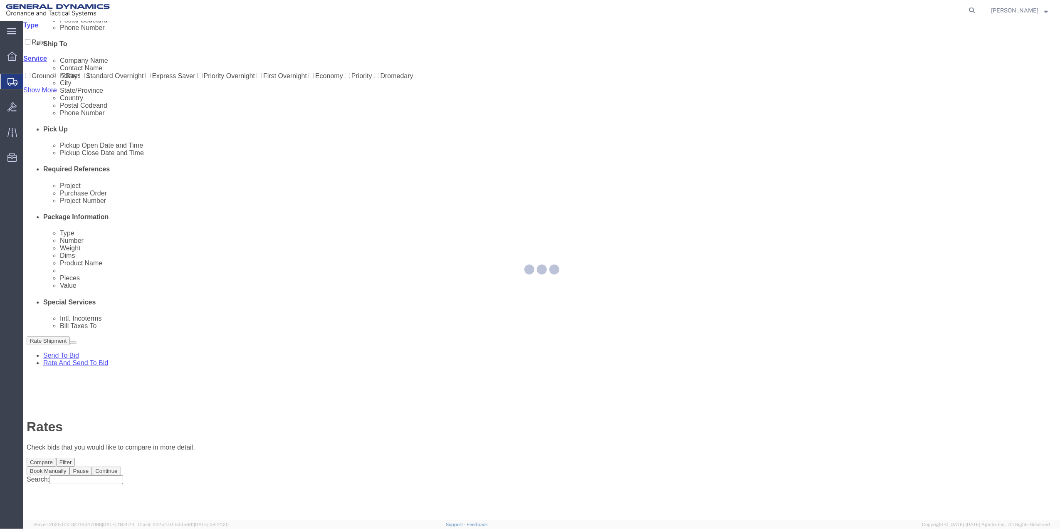
scroll to position [0, 0]
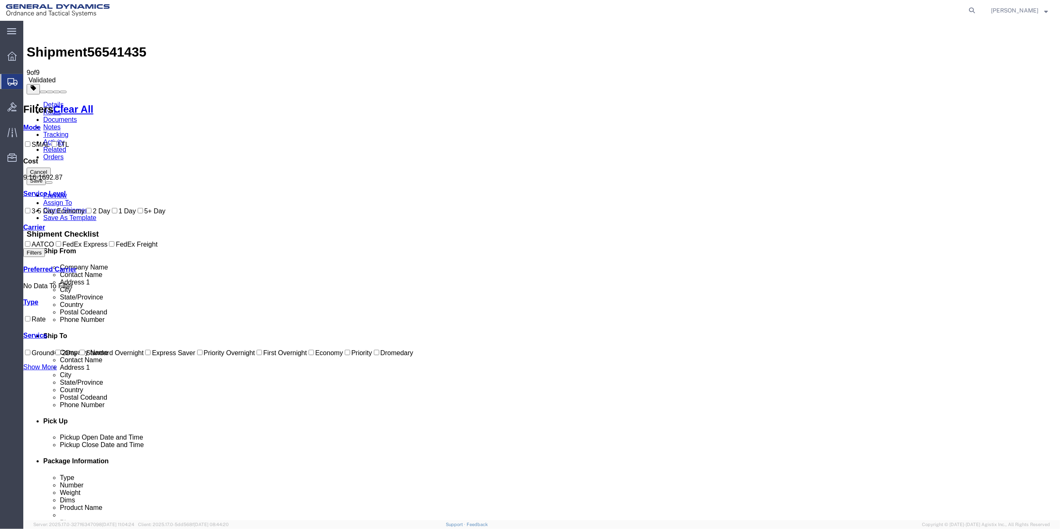
click at [52, 101] on link "Details" at bounding box center [53, 104] width 20 height 7
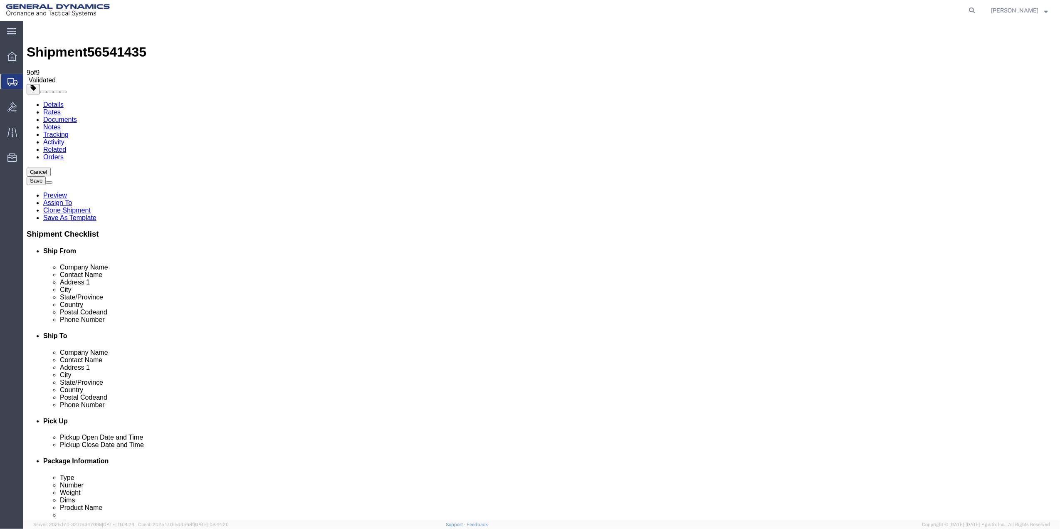
click link "Special Services"
click input "Return Label Required"
checkbox input "true"
select select "5"
drag, startPoint x: 691, startPoint y: 341, endPoint x: 691, endPoint y: 332, distance: 9.1
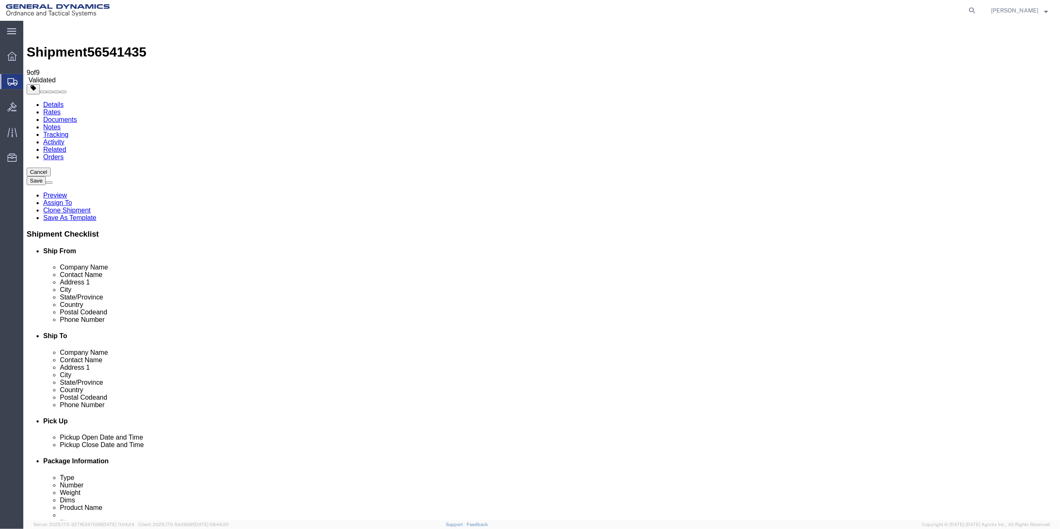
select select "7"
click button "Rate Shipment"
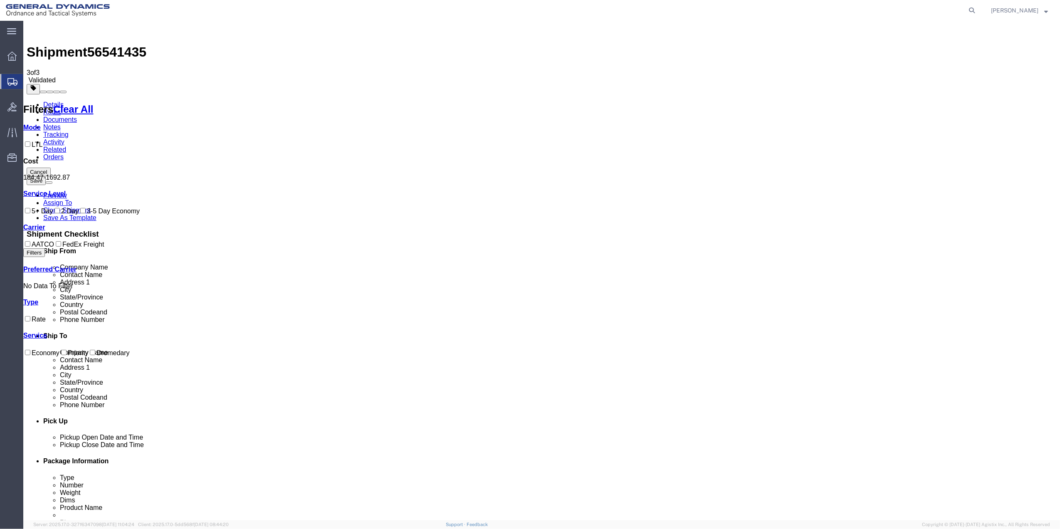
click at [62, 101] on link "Details" at bounding box center [53, 104] width 20 height 7
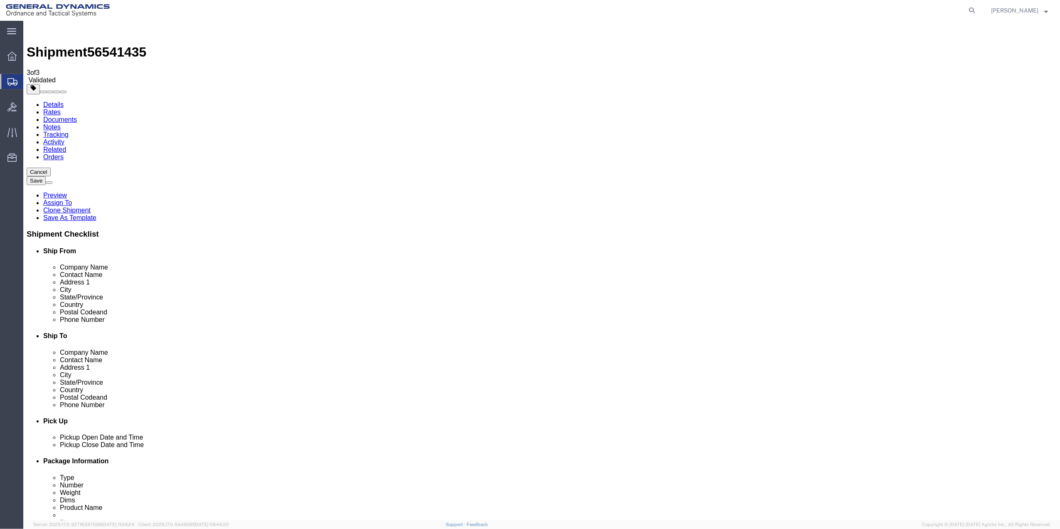
click input "CUMMAQUID"
type input "BARNSTABLE"
click input "02637"
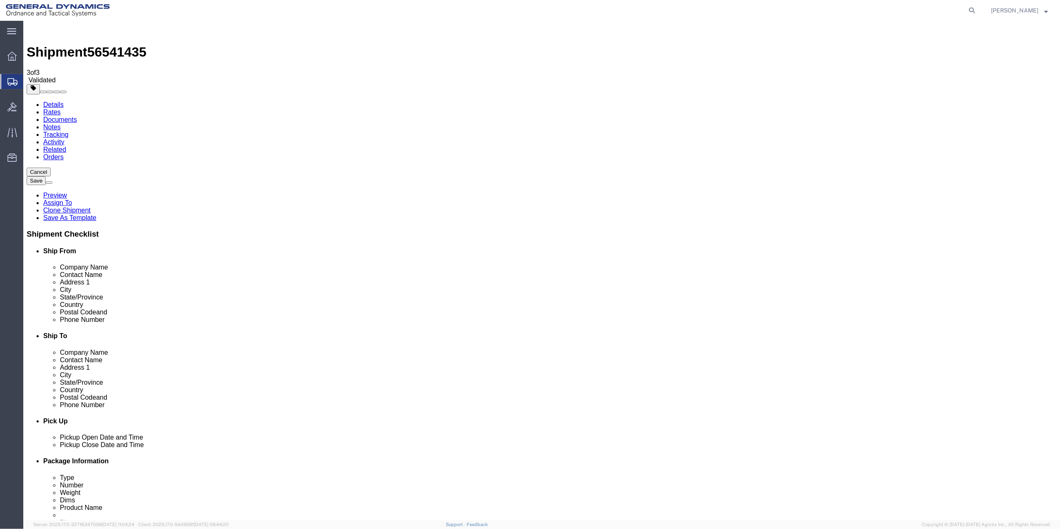
type input "02631"
click button "Rate Shipment"
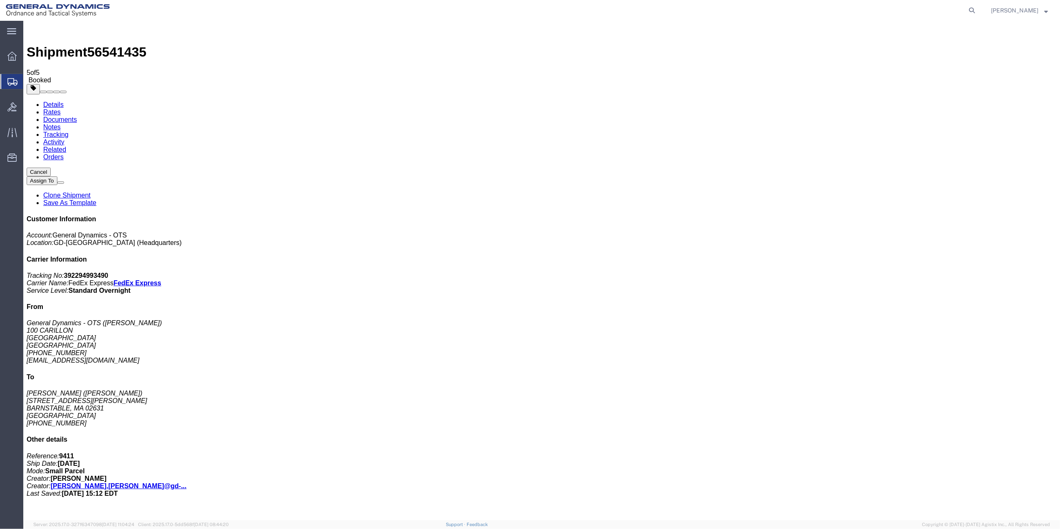
checkbox input "true"
checkbox input "false"
